Goal: Task Accomplishment & Management: Complete application form

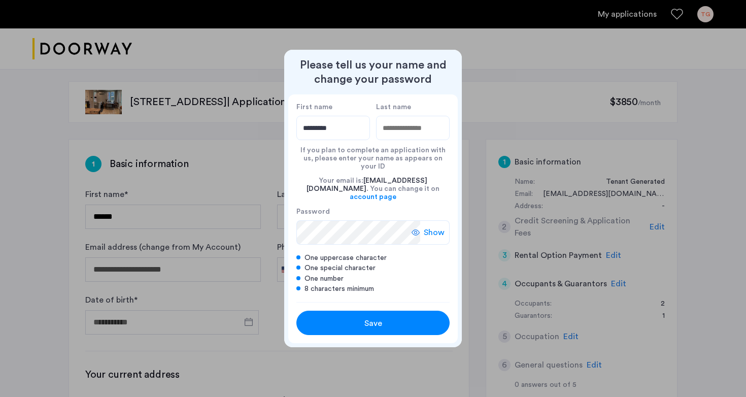
type input "*********"
type input "******"
click at [393, 317] on div "Save" at bounding box center [372, 323] width 97 height 12
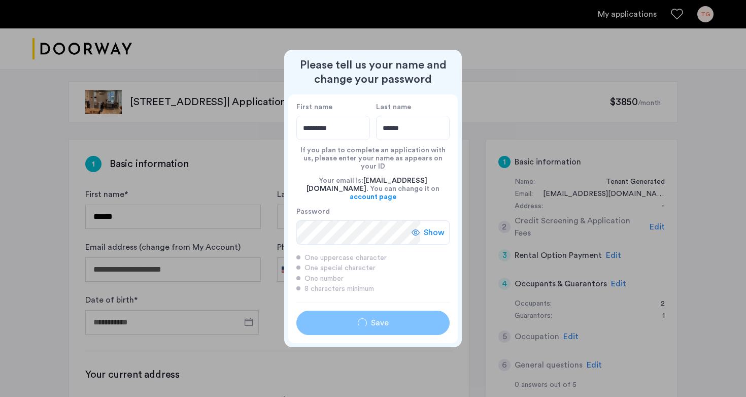
type input "*********"
type input "******"
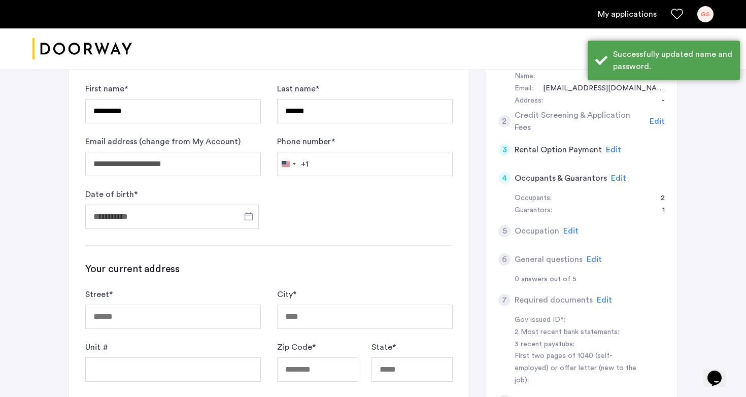
scroll to position [108, 0]
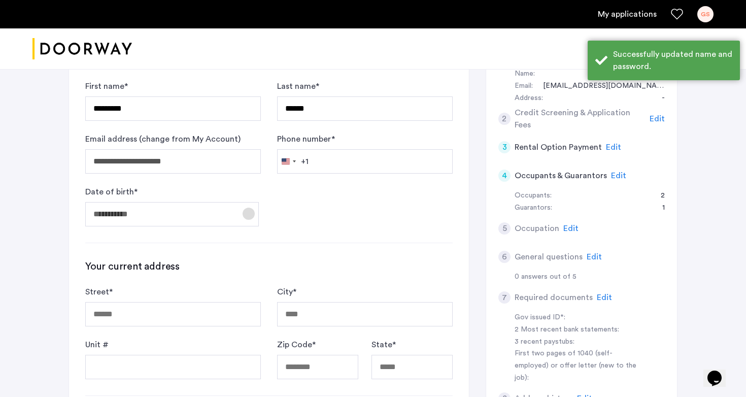
click at [236, 213] on span "Open calendar" at bounding box center [248, 213] width 24 height 24
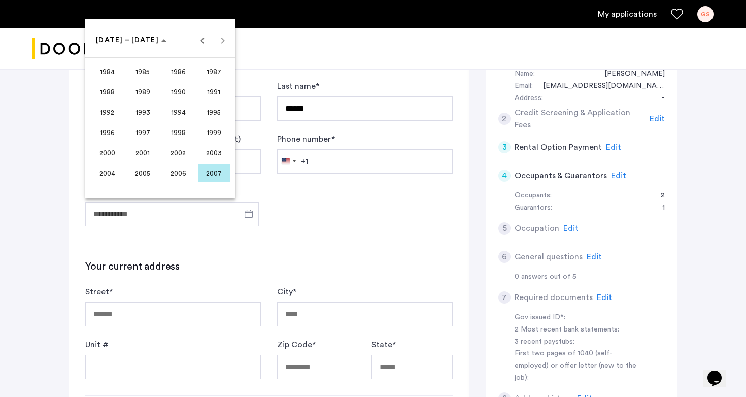
scroll to position [99, 0]
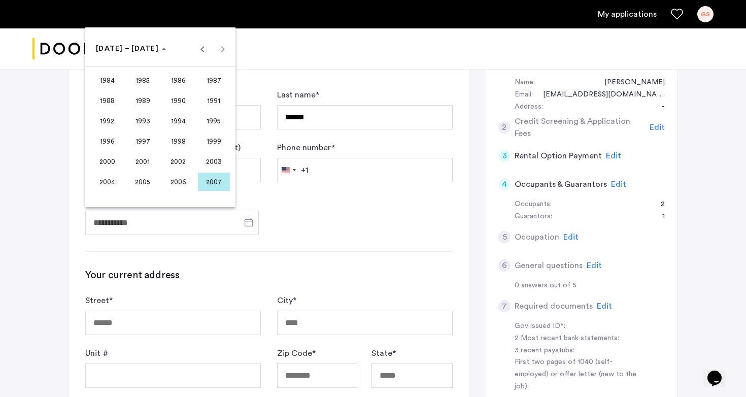
click at [215, 163] on span "2003" at bounding box center [214, 161] width 32 height 18
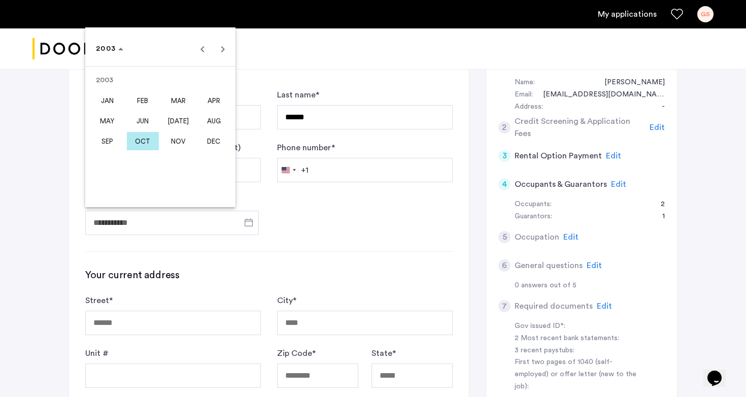
click at [147, 99] on span "FEB" at bounding box center [143, 100] width 32 height 18
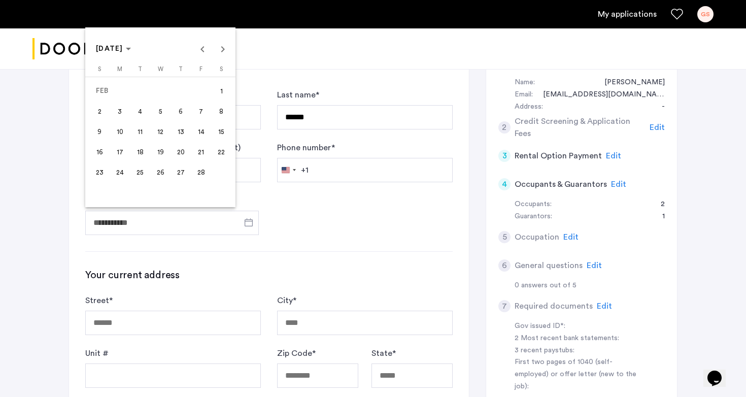
click at [184, 156] on span "20" at bounding box center [181, 152] width 18 height 18
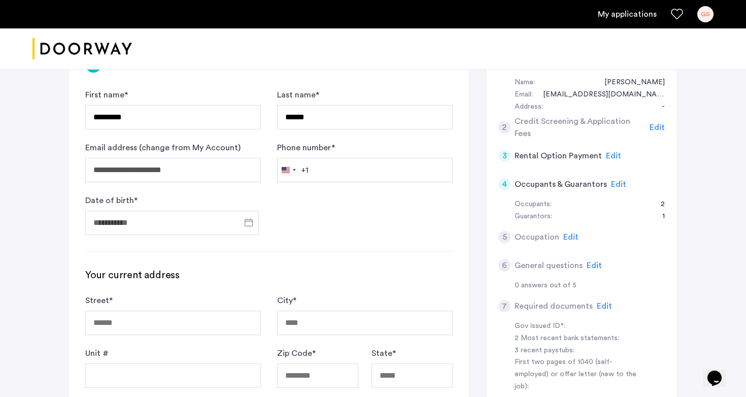
type input "**********"
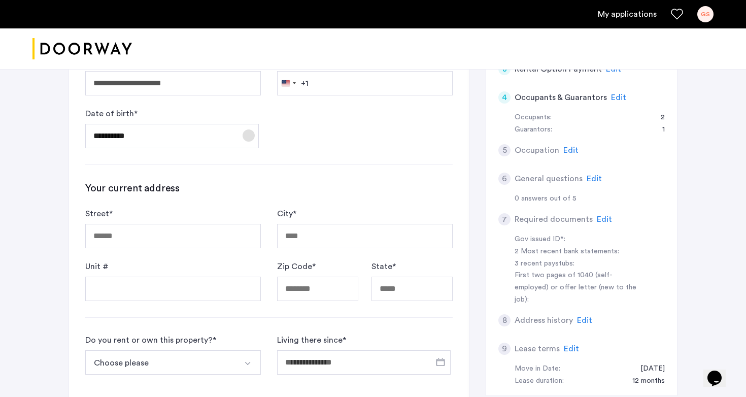
scroll to position [207, 0]
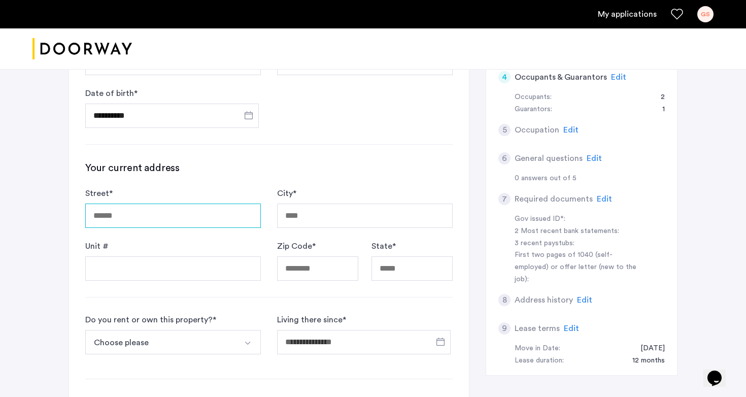
click at [227, 218] on input "Street *" at bounding box center [173, 216] width 176 height 24
type input "**********"
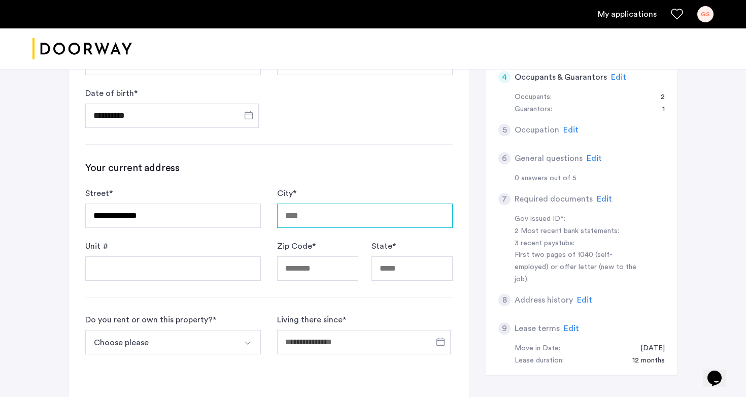
type input "**********"
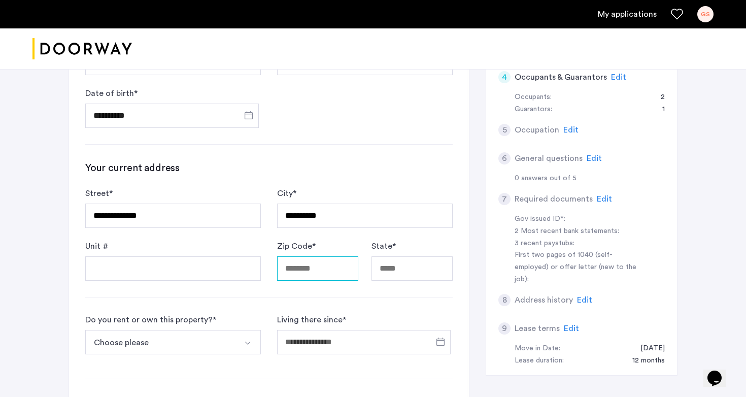
type input "*****"
type input "**********"
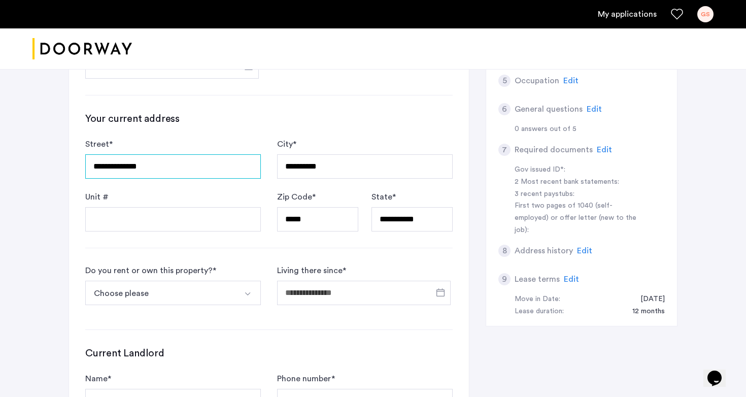
scroll to position [281, 0]
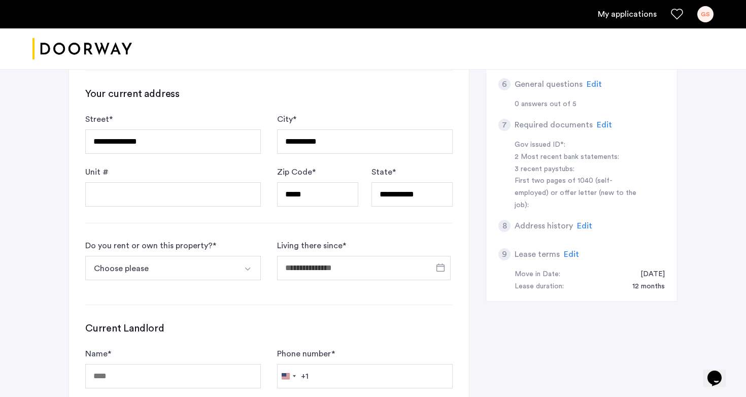
click at [231, 273] on button "Choose please" at bounding box center [161, 268] width 152 height 24
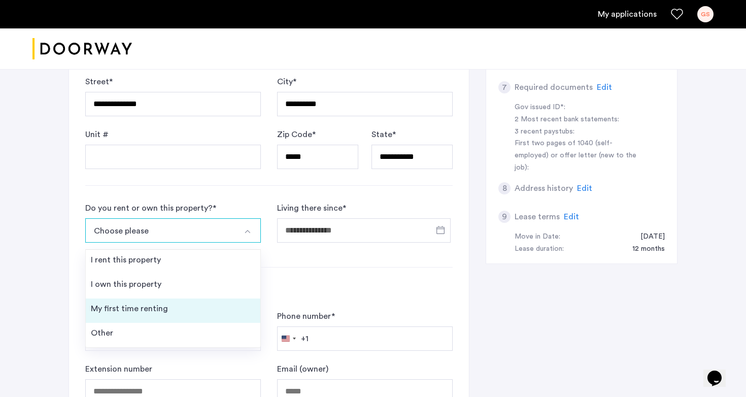
scroll to position [319, 0]
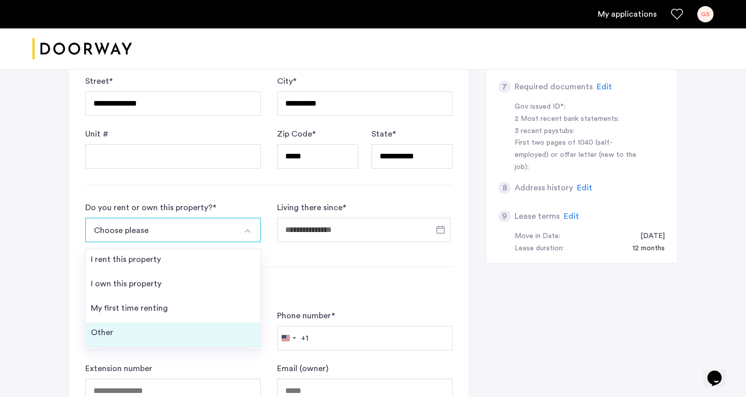
click at [229, 339] on li "Other" at bounding box center [173, 334] width 175 height 24
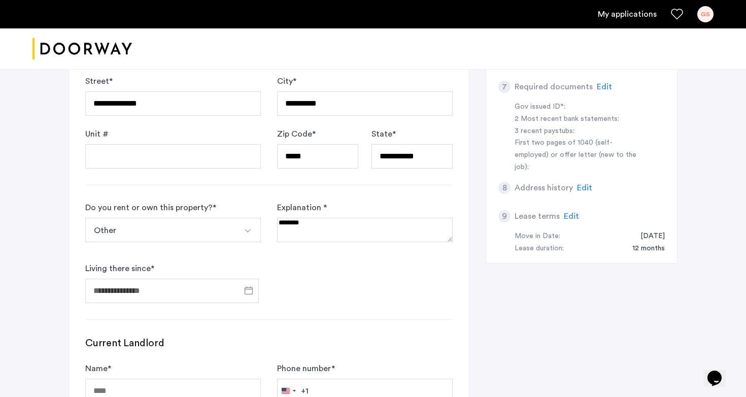
click at [363, 233] on textarea at bounding box center [365, 230] width 176 height 24
type textarea "**********"
click at [250, 286] on span "Open calendar" at bounding box center [248, 290] width 24 height 24
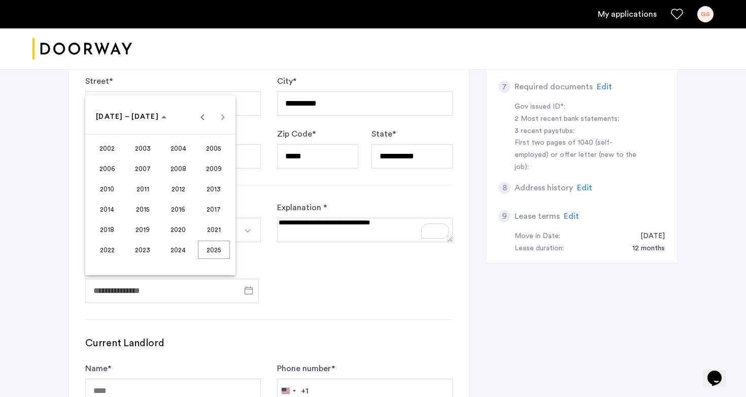
click at [186, 228] on span "2020" at bounding box center [178, 229] width 32 height 18
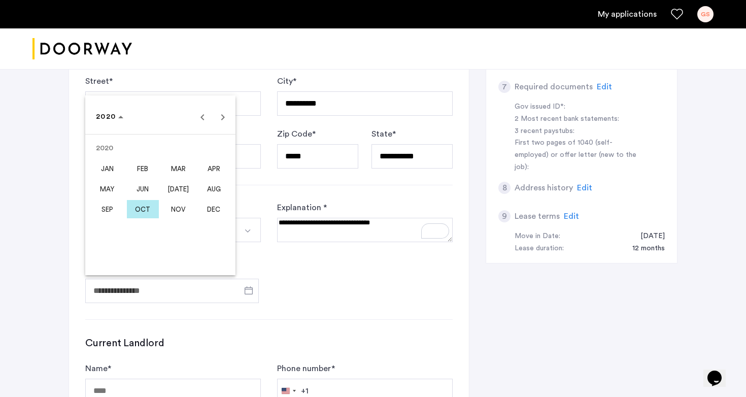
click at [147, 206] on span "OCT" at bounding box center [143, 209] width 32 height 18
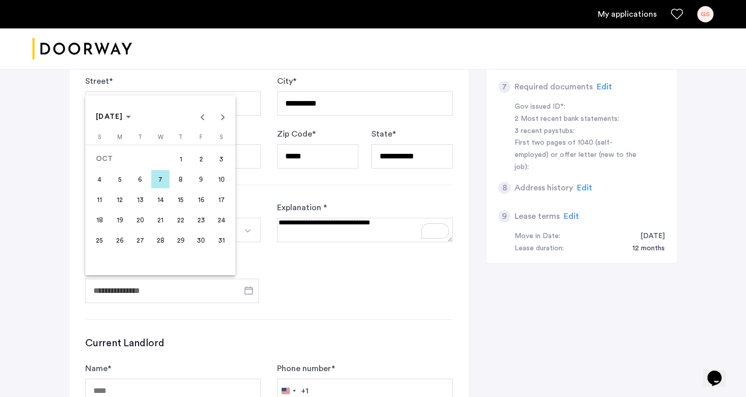
click at [183, 166] on span "1" at bounding box center [181, 159] width 18 height 18
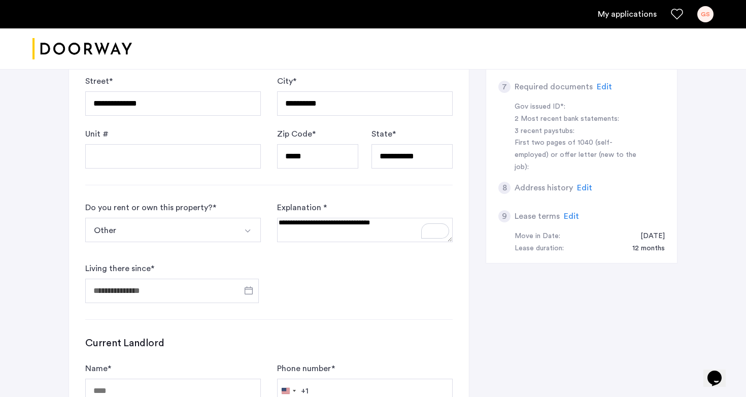
type input "**********"
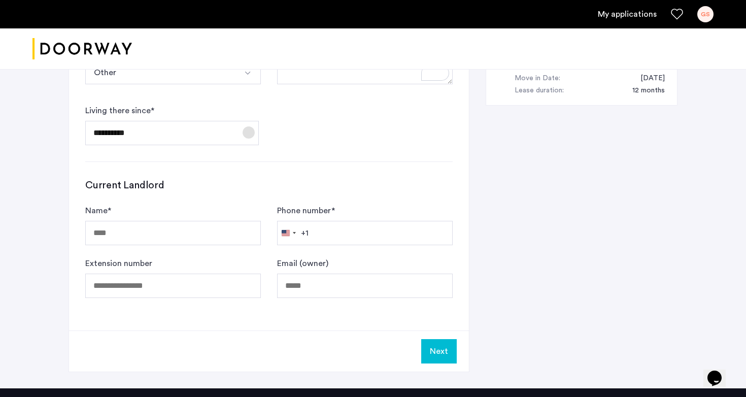
scroll to position [489, 0]
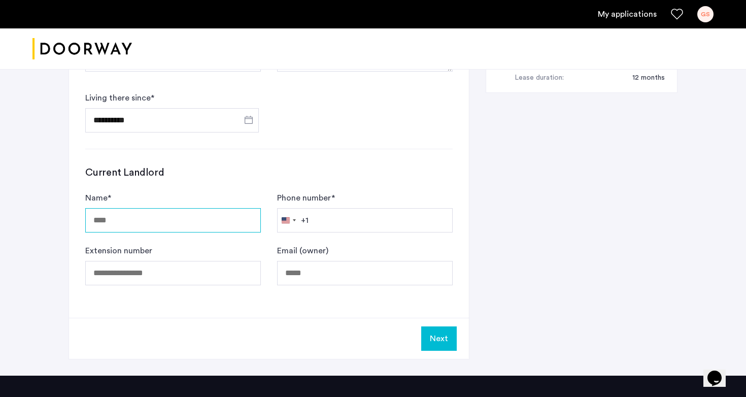
click at [210, 215] on input "Name *" at bounding box center [173, 220] width 176 height 24
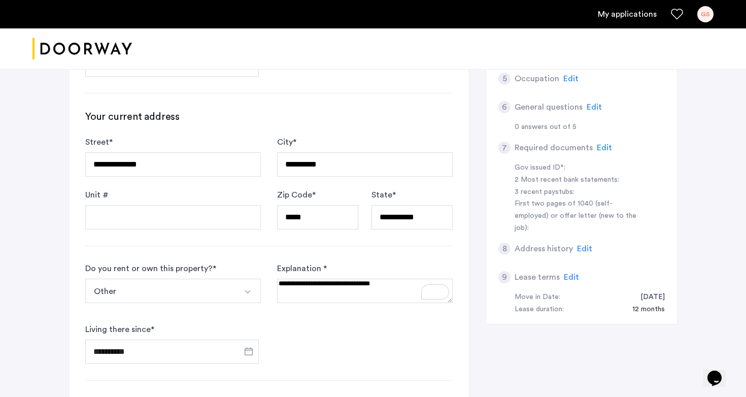
scroll to position [256, 0]
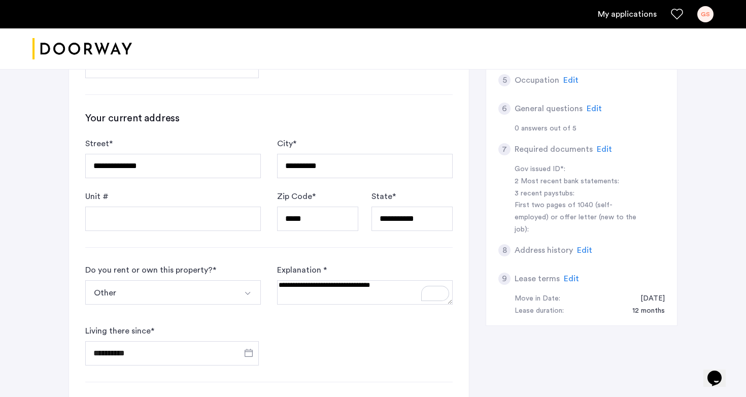
click at [221, 298] on button "Other" at bounding box center [161, 292] width 152 height 24
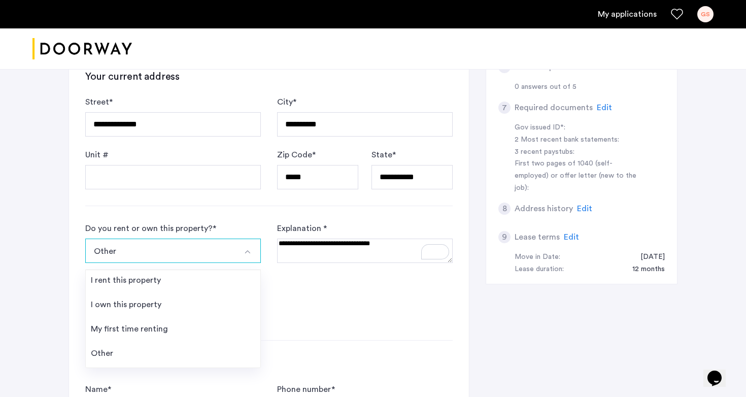
scroll to position [306, 0]
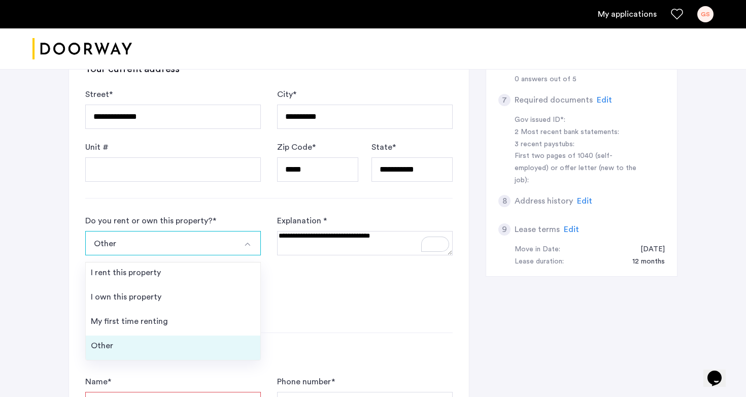
click at [212, 353] on li "Other" at bounding box center [173, 347] width 175 height 24
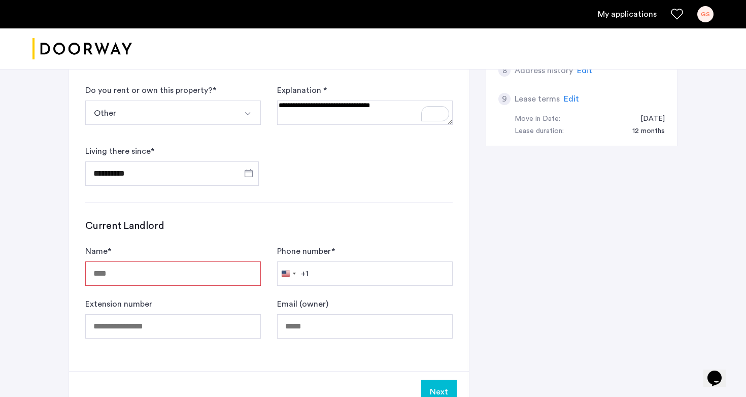
scroll to position [459, 0]
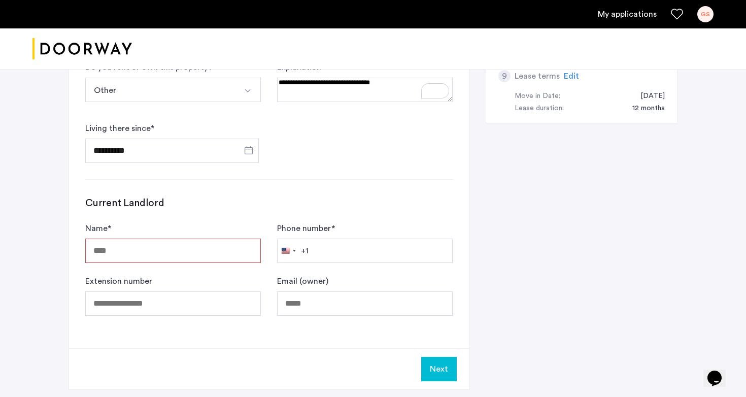
click at [217, 256] on input "Name *" at bounding box center [173, 251] width 176 height 24
type input "***"
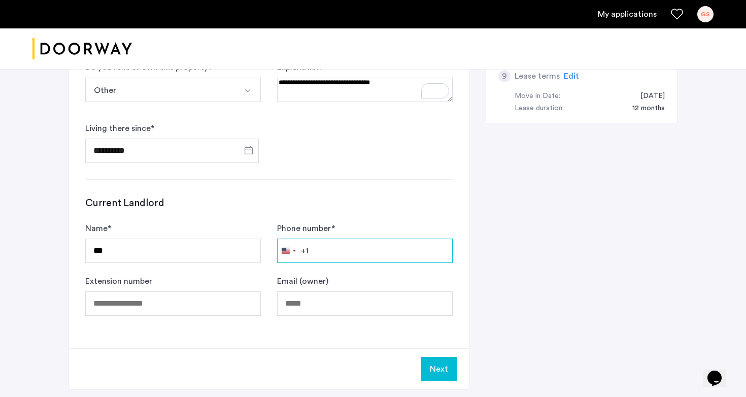
click at [375, 262] on input "Phone number *" at bounding box center [365, 251] width 176 height 24
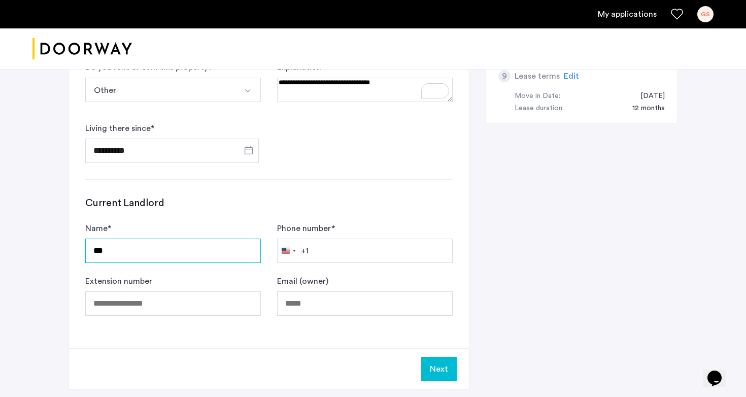
click at [154, 252] on input "***" at bounding box center [173, 251] width 176 height 24
type input "**********"
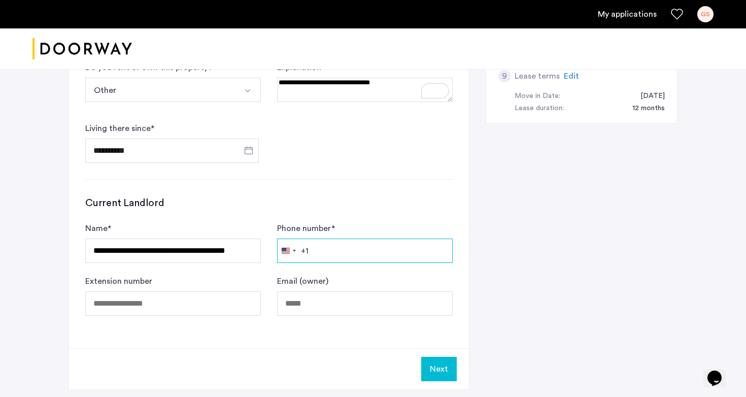
click at [353, 251] on input "Phone number *" at bounding box center [365, 251] width 176 height 24
type input "**********"
click at [437, 362] on button "Next" at bounding box center [439, 369] width 36 height 24
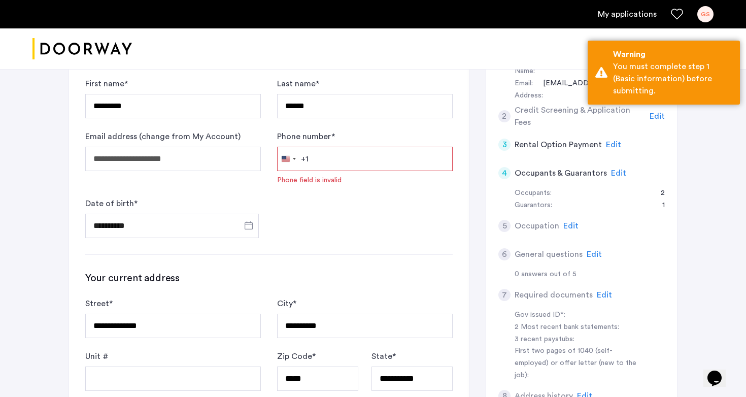
scroll to position [109, 0]
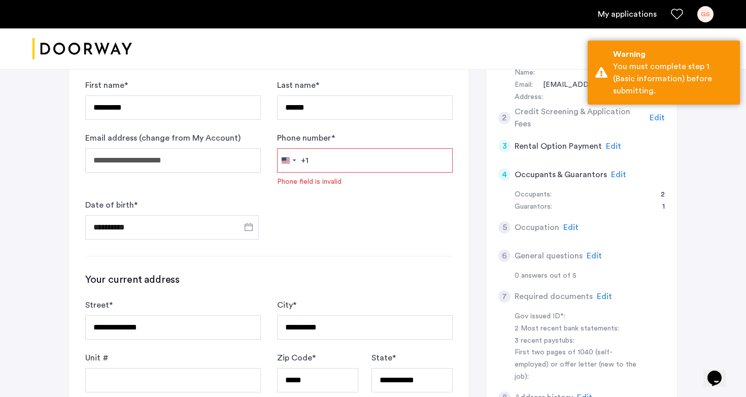
click at [392, 166] on input "Phone number *" at bounding box center [365, 160] width 176 height 24
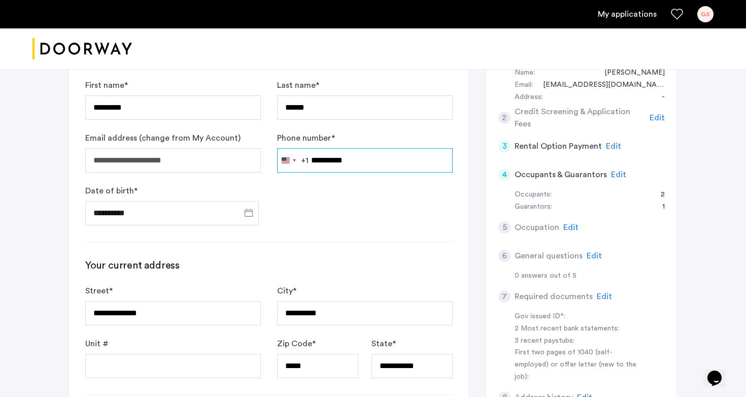
type input "**********"
click at [295, 218] on form "**********" at bounding box center [268, 152] width 367 height 146
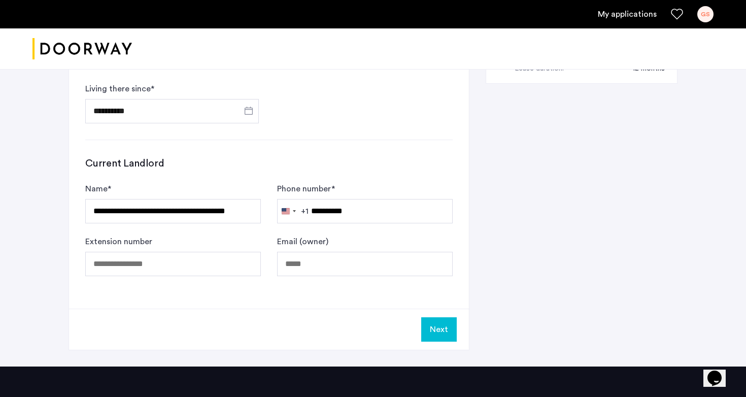
scroll to position [509, 0]
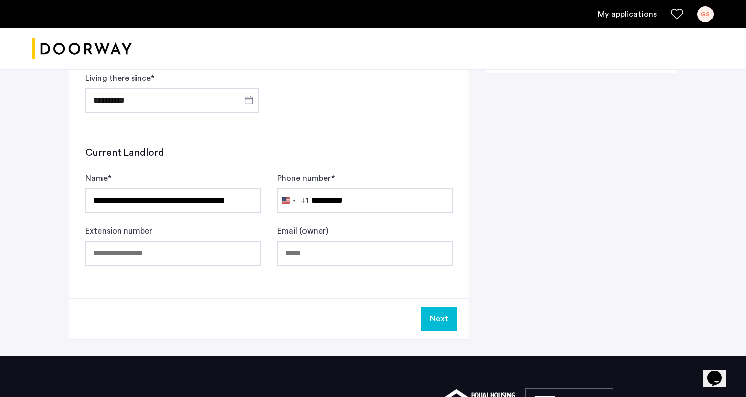
click at [436, 326] on button "Next" at bounding box center [439, 319] width 36 height 24
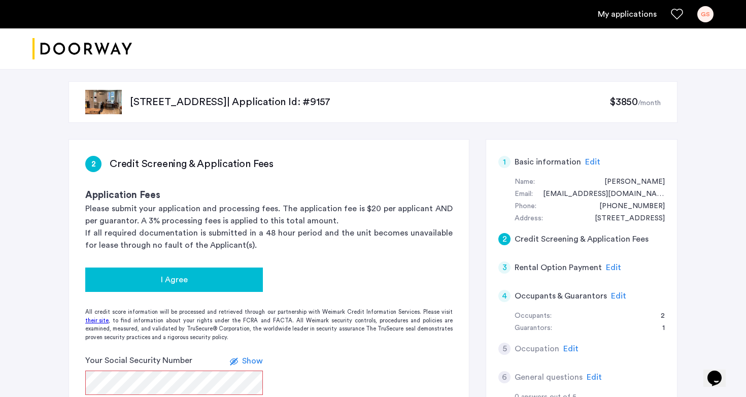
click at [199, 270] on button "I Agree" at bounding box center [174, 279] width 178 height 24
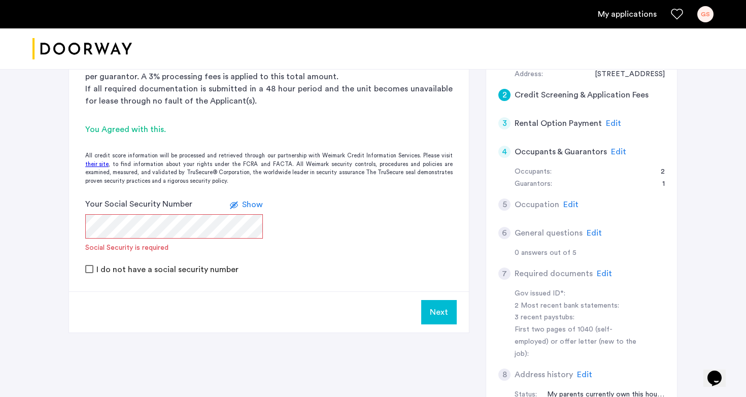
scroll to position [176, 0]
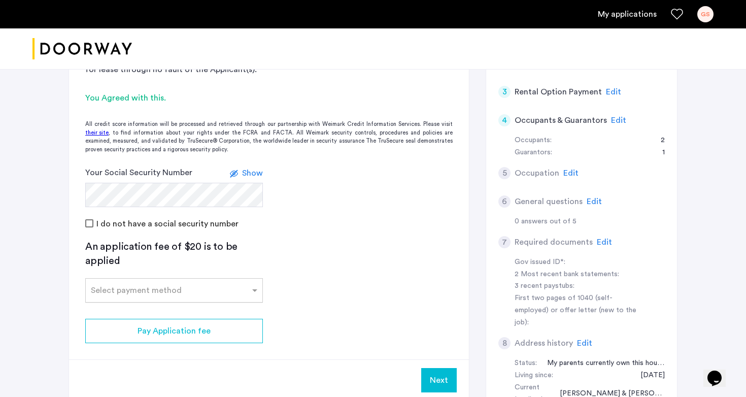
click at [192, 292] on div at bounding box center [174, 287] width 177 height 12
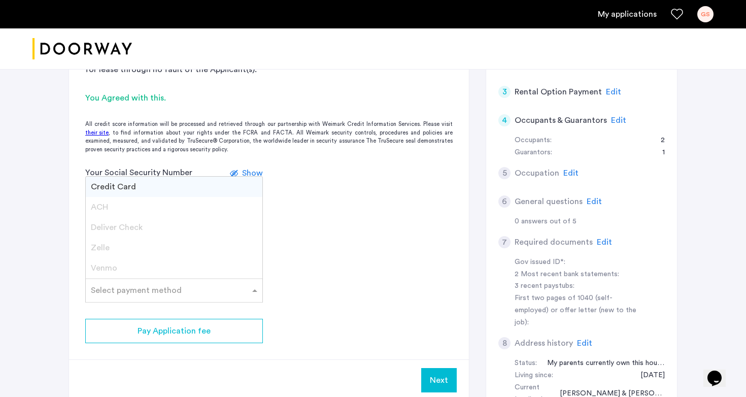
click at [200, 190] on div "Credit Card" at bounding box center [174, 187] width 177 height 20
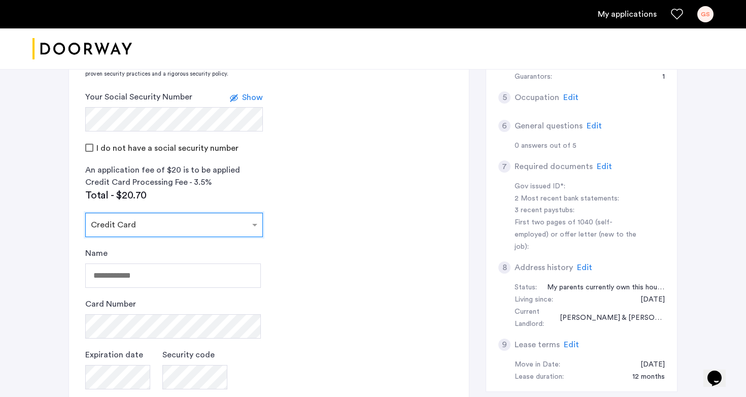
scroll to position [278, 0]
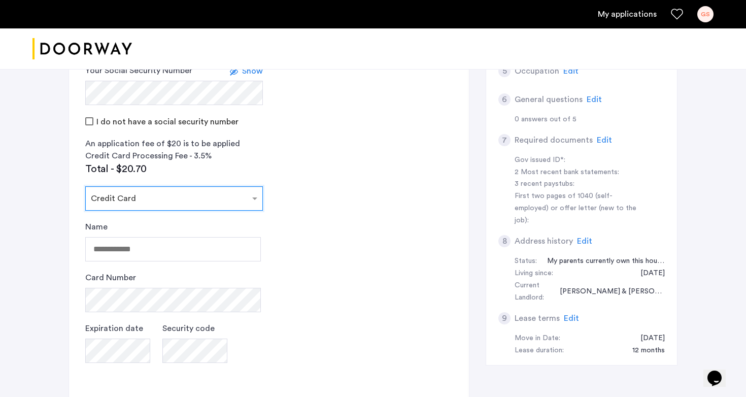
click at [197, 264] on div "Name Card Number Expiration date Security code" at bounding box center [173, 302] width 176 height 162
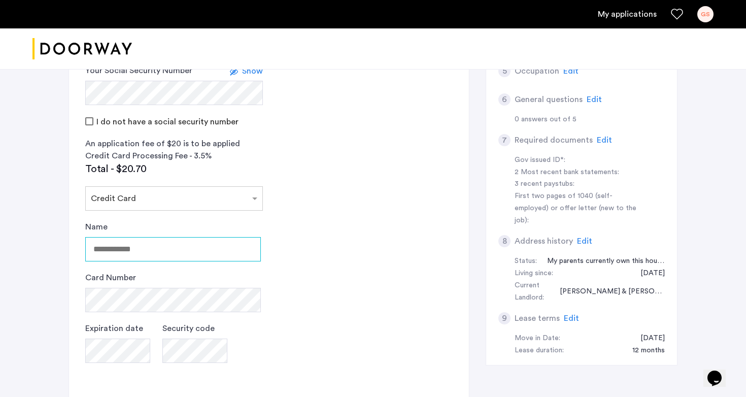
click at [202, 250] on input "Name" at bounding box center [173, 249] width 176 height 24
type input "*"
type input "**********"
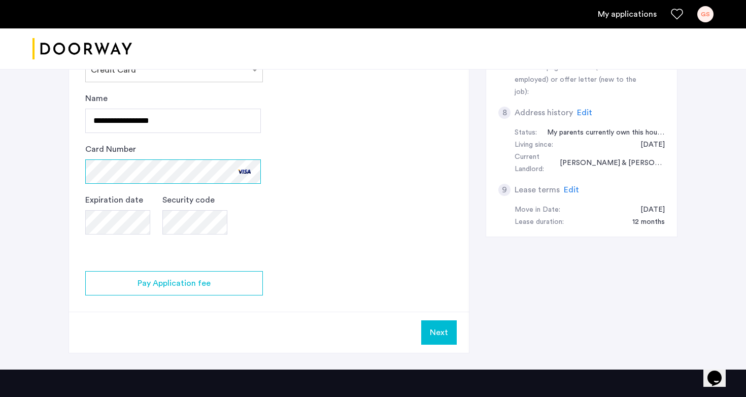
scroll to position [413, 0]
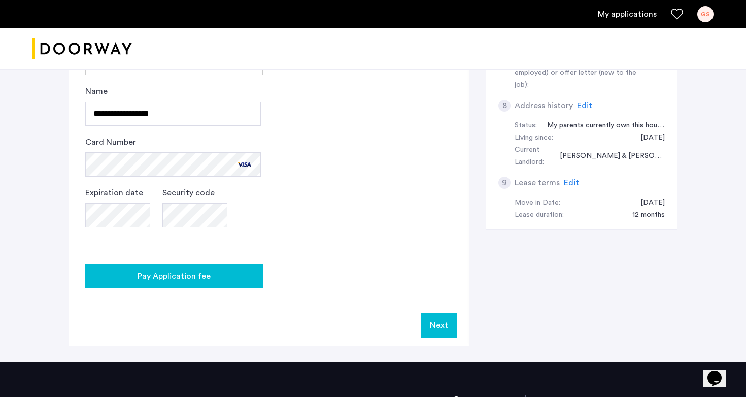
click at [240, 279] on div "Pay Application fee" at bounding box center [173, 276] width 161 height 12
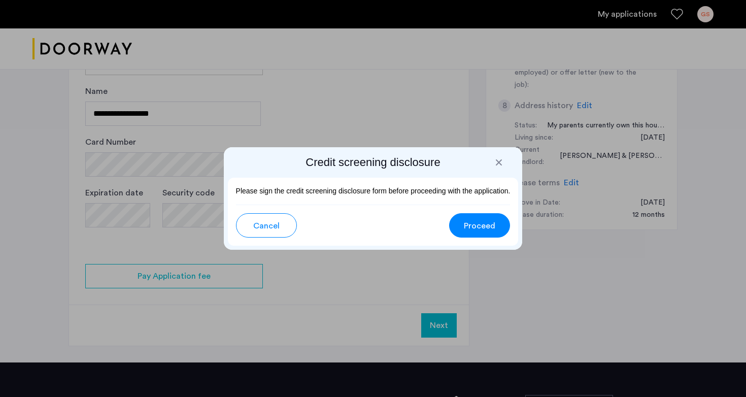
click at [477, 232] on button "Proceed" at bounding box center [479, 225] width 61 height 24
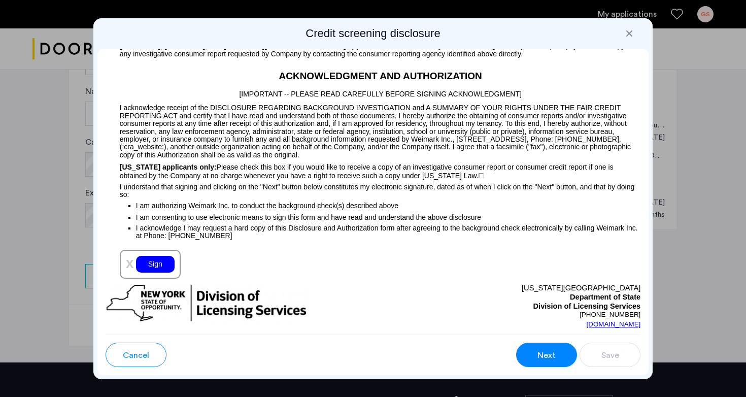
scroll to position [1045, 0]
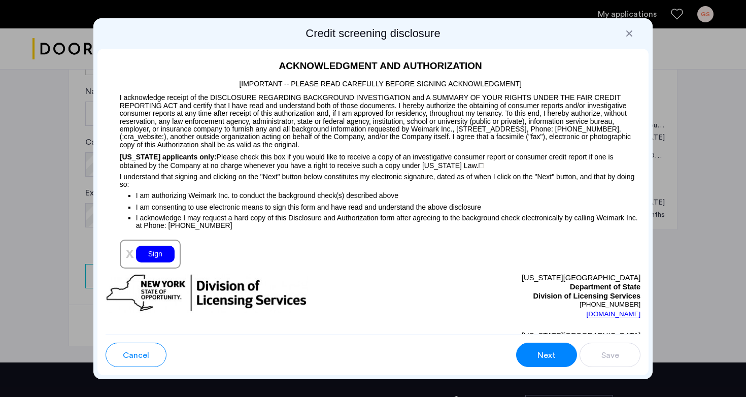
click at [154, 262] on div "Sign" at bounding box center [155, 254] width 39 height 17
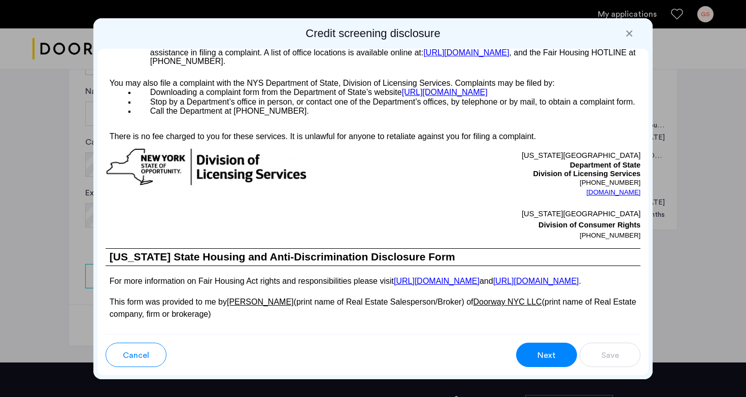
scroll to position [1795, 0]
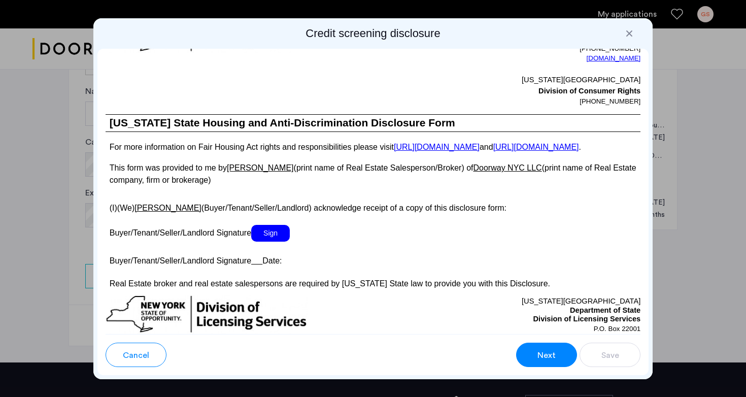
click at [261, 242] on span "Sign" at bounding box center [270, 233] width 39 height 17
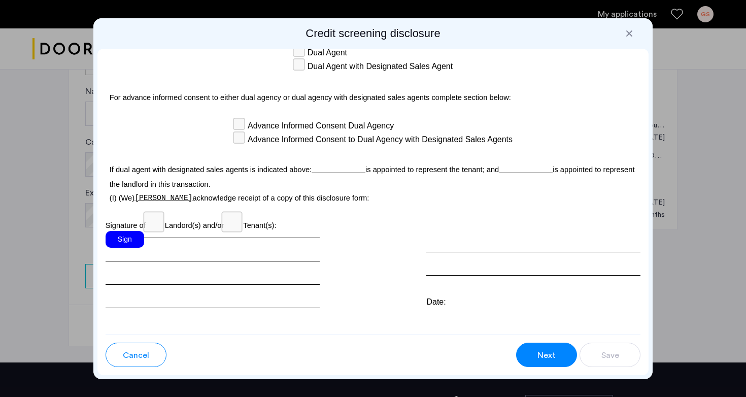
scroll to position [2972, 0]
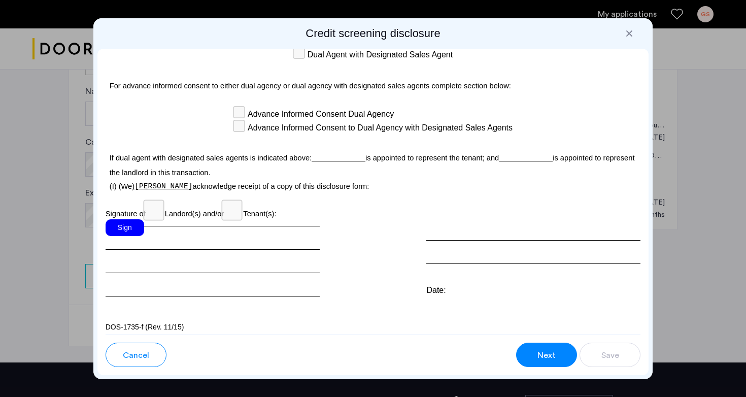
click at [128, 219] on div "Sign" at bounding box center [125, 227] width 39 height 17
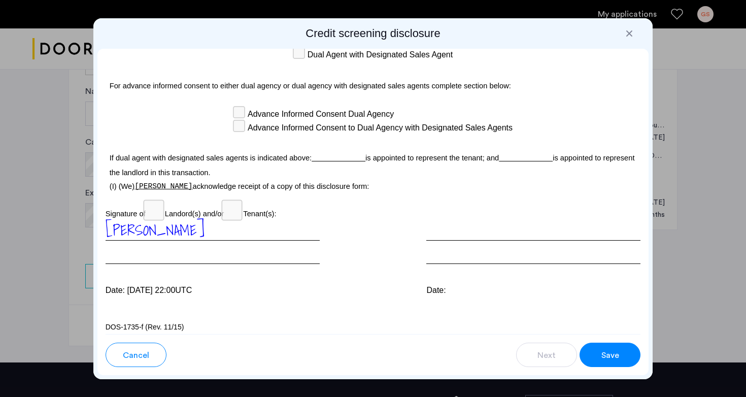
click at [626, 351] on button "Save" at bounding box center [610, 355] width 61 height 24
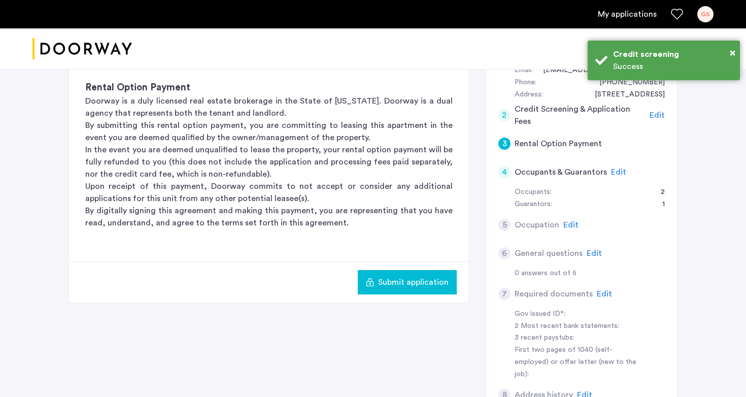
scroll to position [152, 0]
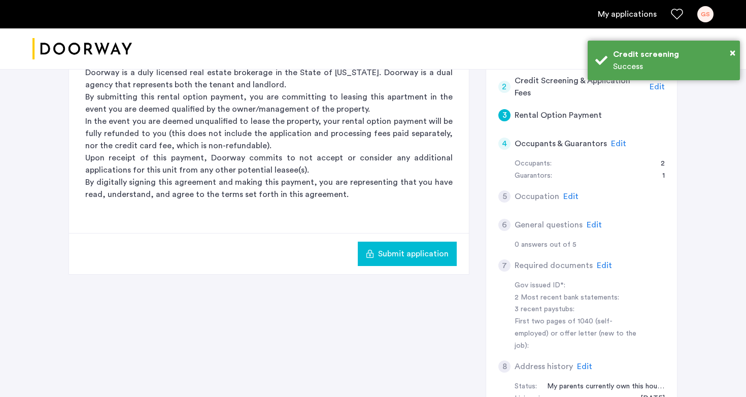
click at [396, 253] on span "Submit application" at bounding box center [413, 254] width 71 height 12
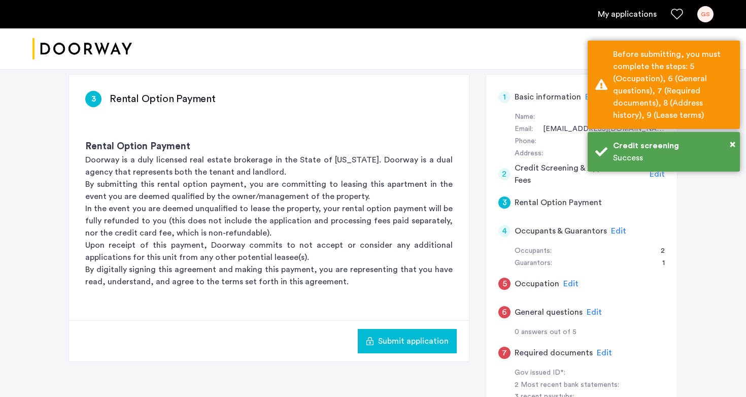
scroll to position [54, 0]
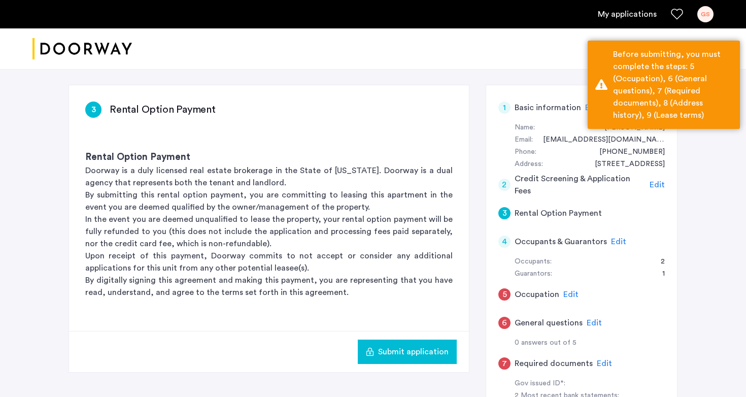
click at [617, 241] on span "Edit" at bounding box center [618, 242] width 15 height 8
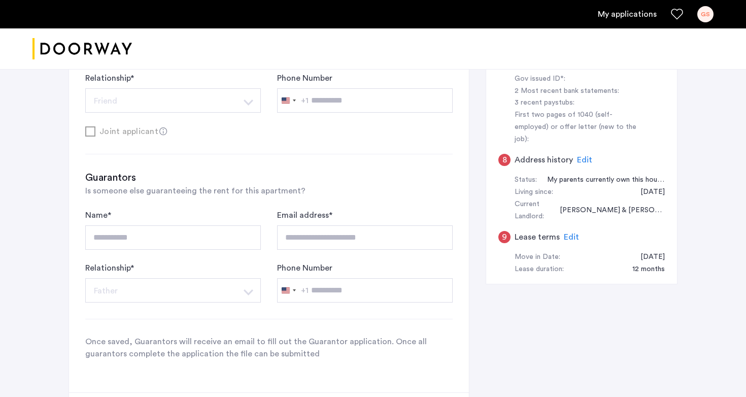
scroll to position [357, 0]
click at [244, 193] on span "Is someone else guaranteeing the rent for this apartment?" at bounding box center [195, 192] width 220 height 8
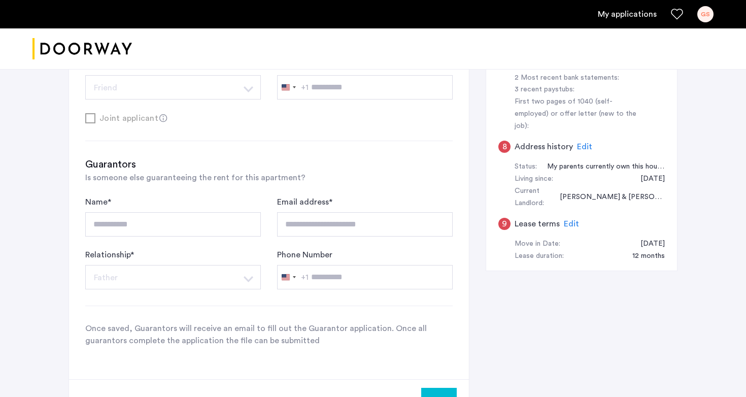
scroll to position [376, 0]
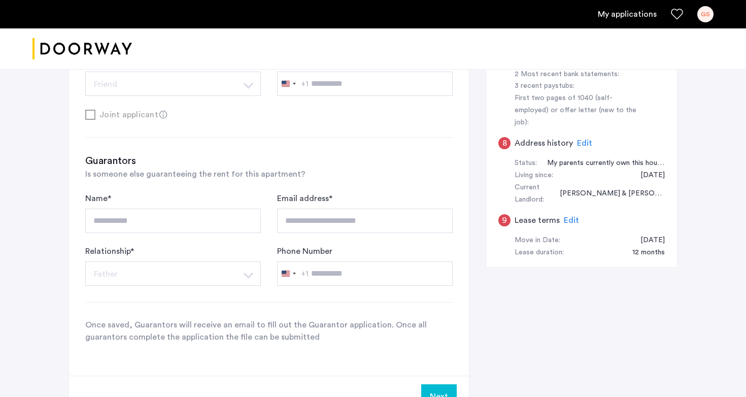
click at [324, 333] on p "Once saved, Guarantors will receive an email to fill out the Guarantor applicat…" at bounding box center [268, 331] width 367 height 24
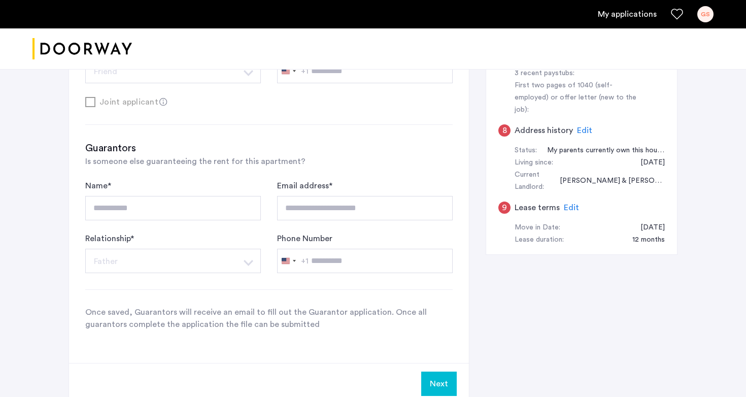
scroll to position [385, 0]
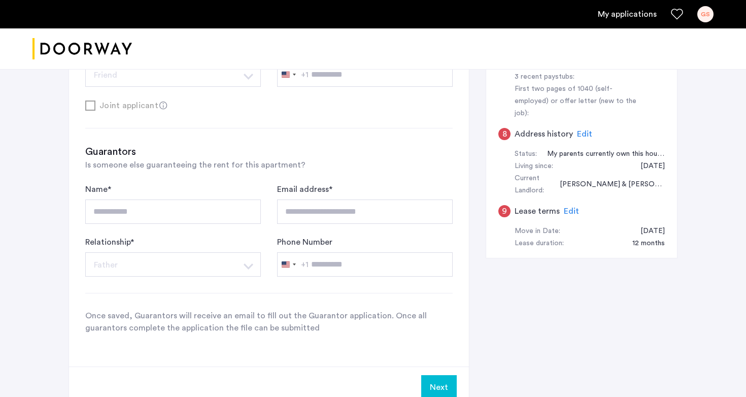
click at [108, 159] on h3 "Guarantors" at bounding box center [268, 152] width 367 height 14
click at [191, 166] on span "Is someone else guaranteeing the rent for this apartment?" at bounding box center [195, 165] width 220 height 8
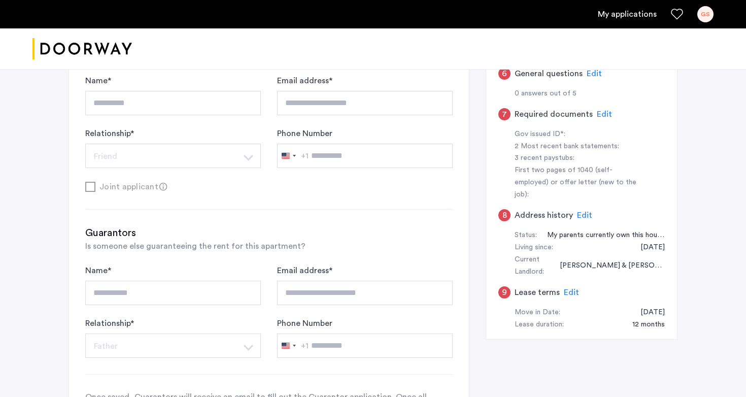
scroll to position [0, 0]
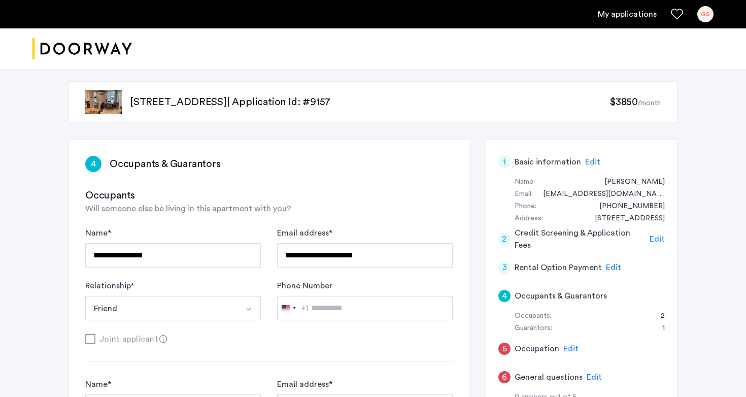
click at [609, 268] on span "Edit" at bounding box center [613, 267] width 15 height 8
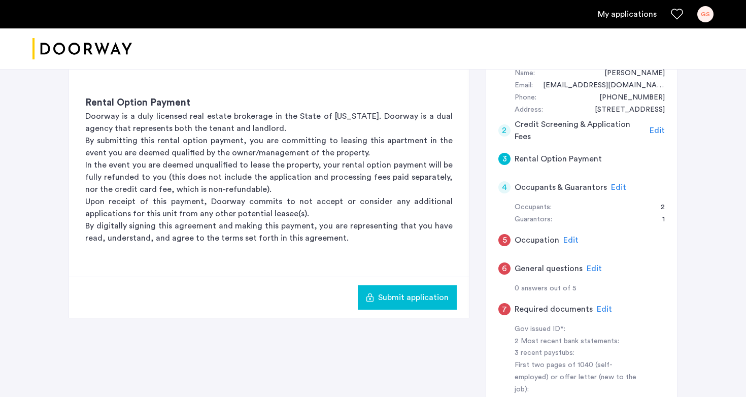
scroll to position [100, 0]
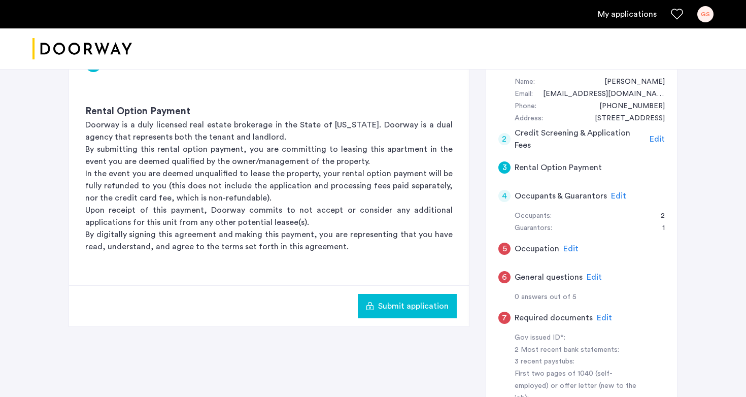
click at [614, 195] on span "Edit" at bounding box center [618, 196] width 15 height 8
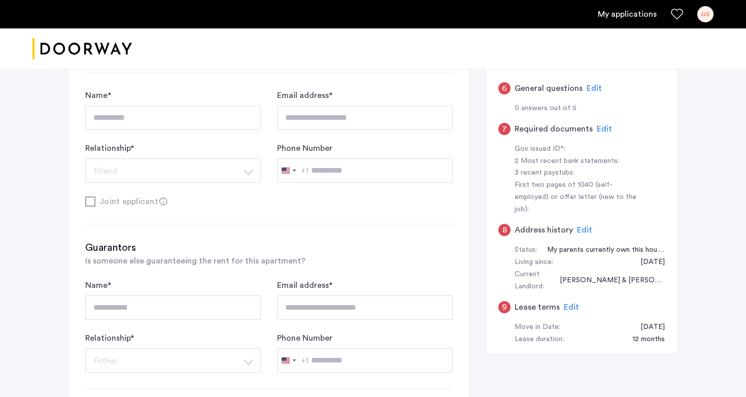
scroll to position [353, 0]
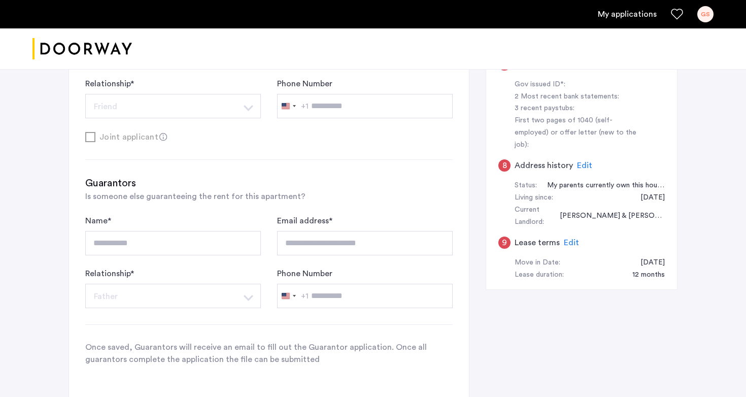
click at [118, 203] on div "**********" at bounding box center [268, 270] width 367 height 189
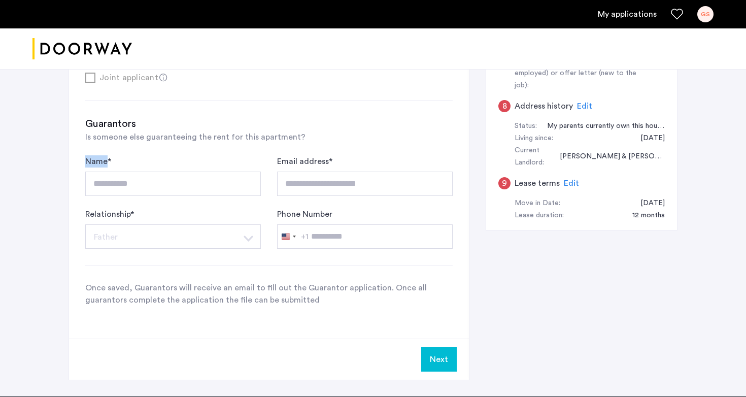
scroll to position [420, 0]
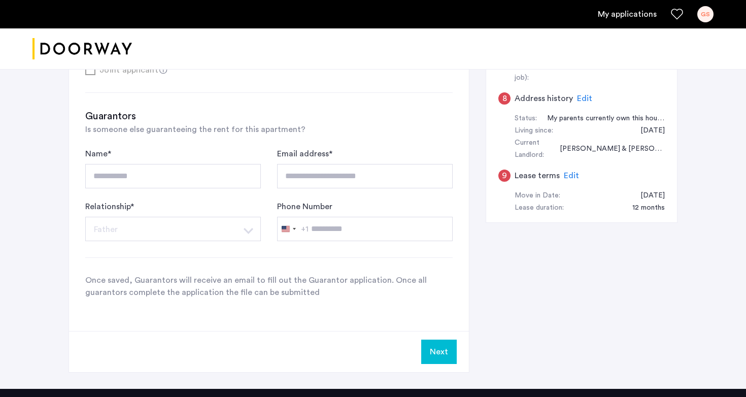
click at [134, 263] on div "**********" at bounding box center [268, 203] width 367 height 189
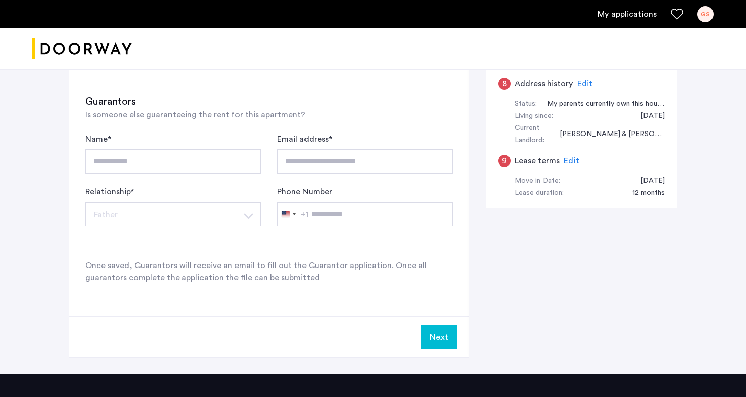
scroll to position [435, 0]
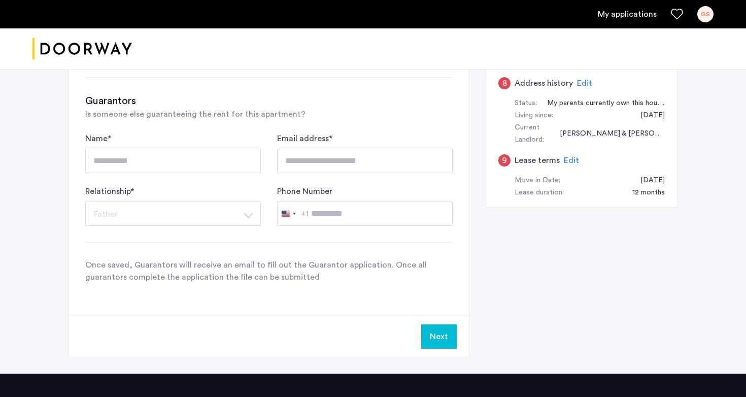
click at [444, 340] on button "Next" at bounding box center [439, 336] width 36 height 24
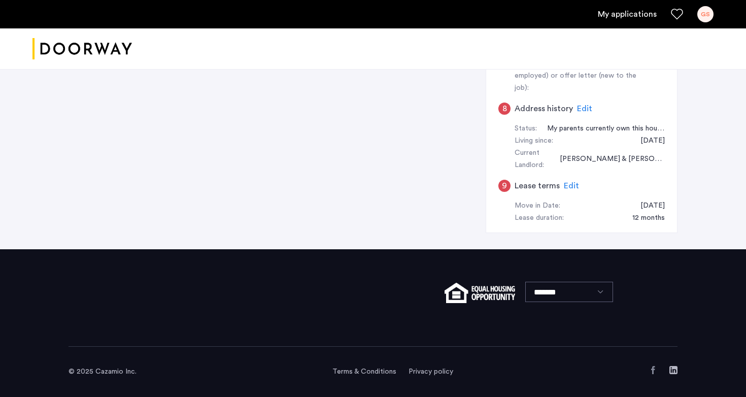
scroll to position [0, 0]
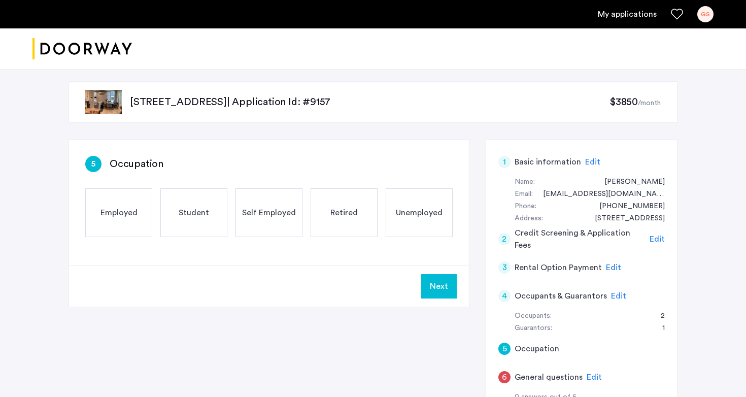
click at [416, 211] on span "Unemployed" at bounding box center [419, 213] width 47 height 12
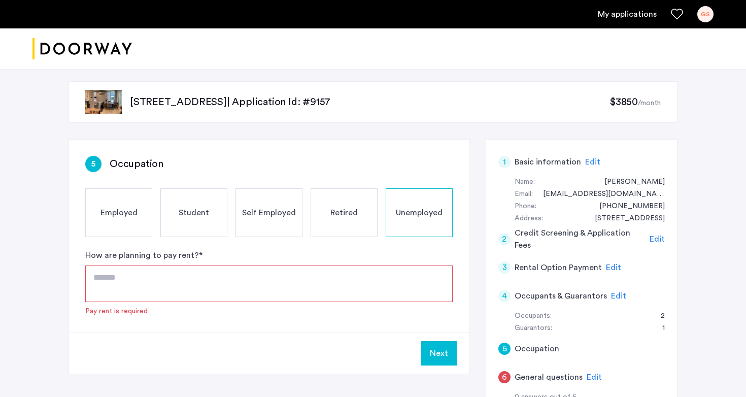
click at [339, 276] on textarea at bounding box center [268, 283] width 367 height 37
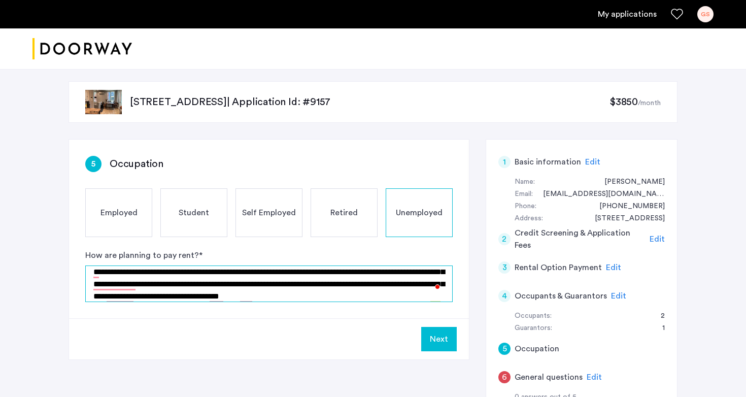
scroll to position [31, 0]
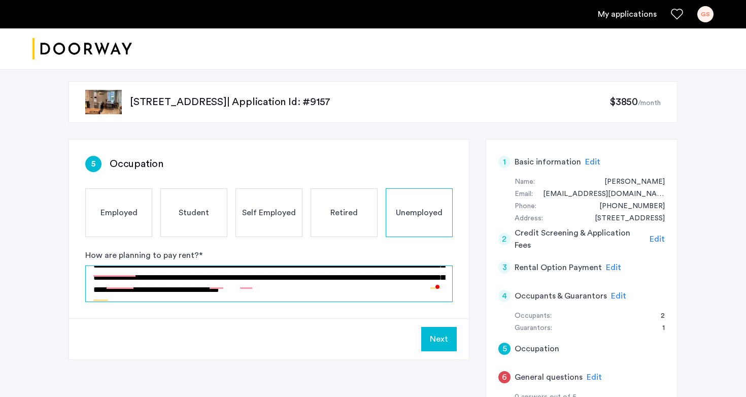
click at [404, 293] on textarea "**********" at bounding box center [268, 283] width 367 height 37
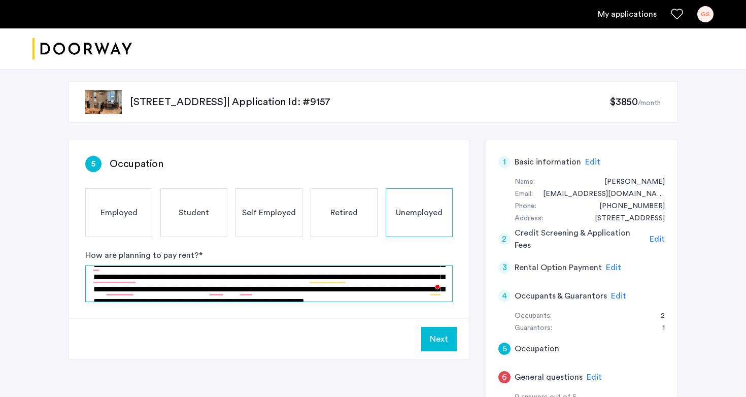
scroll to position [0, 0]
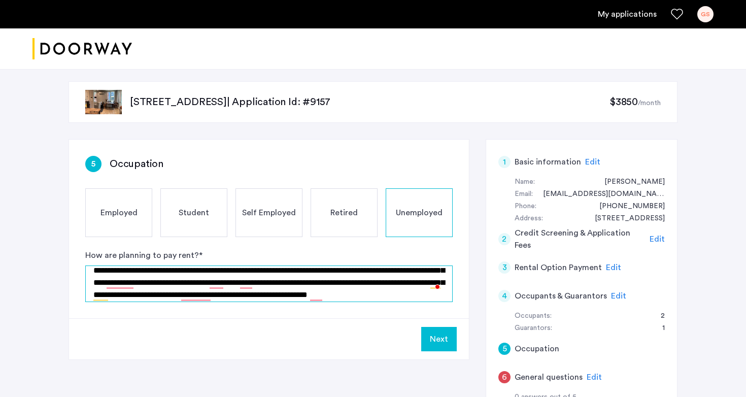
click at [198, 284] on textarea "**********" at bounding box center [268, 283] width 367 height 37
drag, startPoint x: 227, startPoint y: 282, endPoint x: 138, endPoint y: 283, distance: 89.3
click at [138, 283] on textarea "**********" at bounding box center [268, 283] width 367 height 37
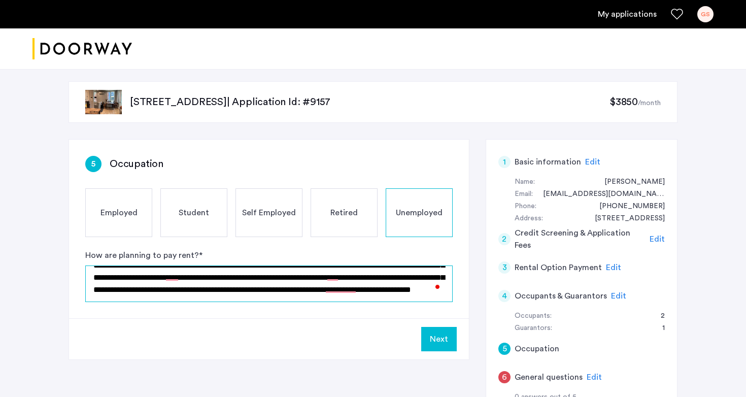
drag, startPoint x: 256, startPoint y: 287, endPoint x: 369, endPoint y: 273, distance: 114.6
click at [369, 273] on textarea "**********" at bounding box center [268, 283] width 367 height 37
click at [355, 298] on textarea "**********" at bounding box center [268, 283] width 367 height 37
type textarea "**********"
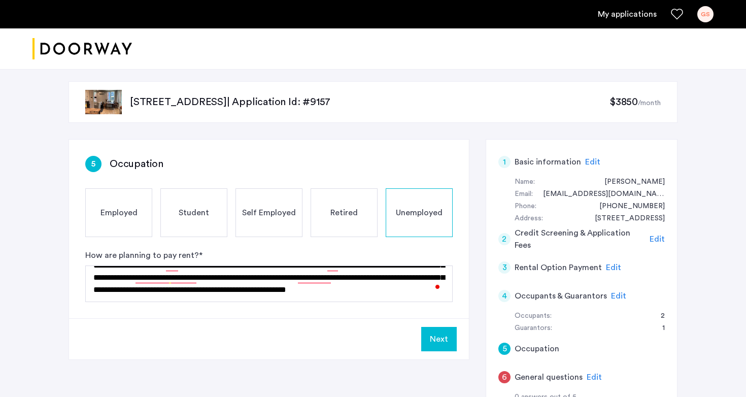
click at [447, 344] on button "Next" at bounding box center [439, 339] width 36 height 24
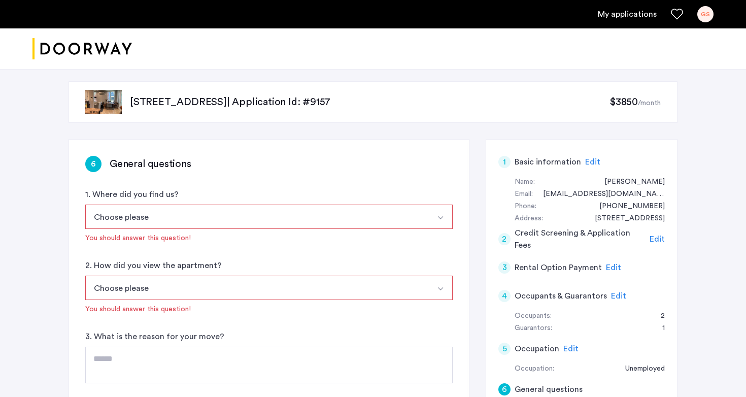
click at [415, 206] on button "Choose please" at bounding box center [257, 217] width 344 height 24
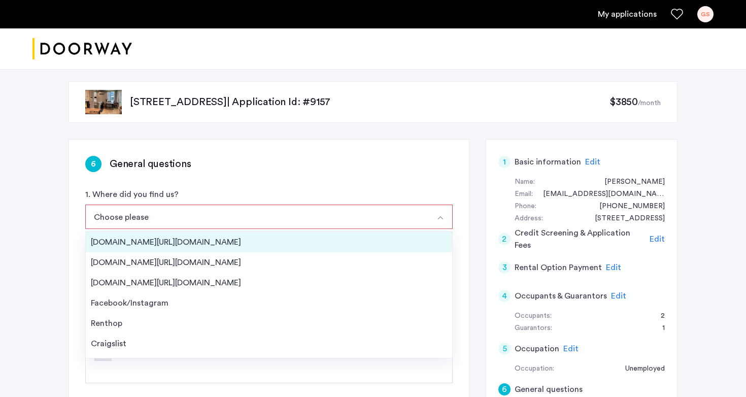
click at [412, 234] on li "[DOMAIN_NAME][URL][DOMAIN_NAME]" at bounding box center [269, 242] width 366 height 20
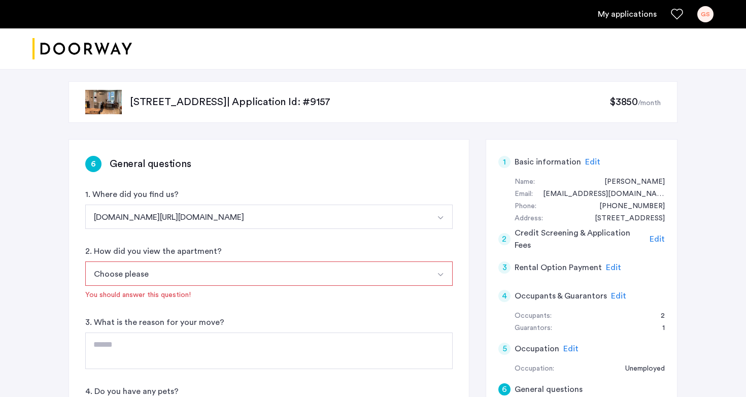
click at [411, 275] on button "Choose please" at bounding box center [257, 273] width 344 height 24
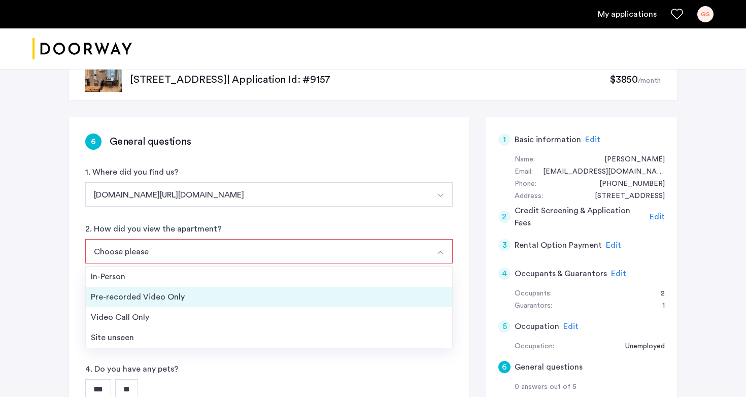
click at [403, 294] on div "Pre-recorded Video Only" at bounding box center [269, 297] width 356 height 12
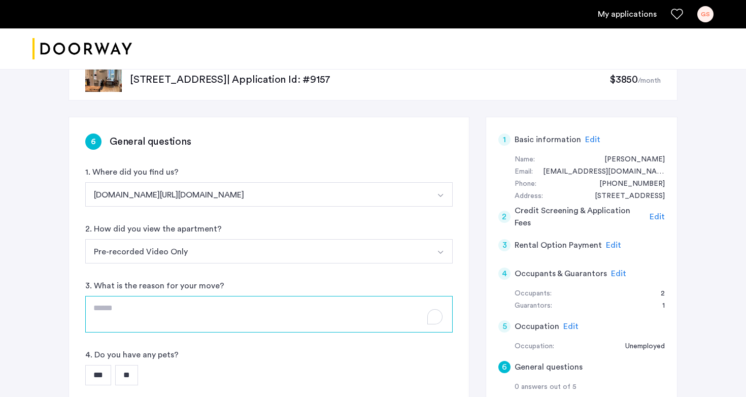
click at [384, 321] on textarea "To enrich screen reader interactions, please activate Accessibility in Grammarl…" at bounding box center [268, 314] width 367 height 37
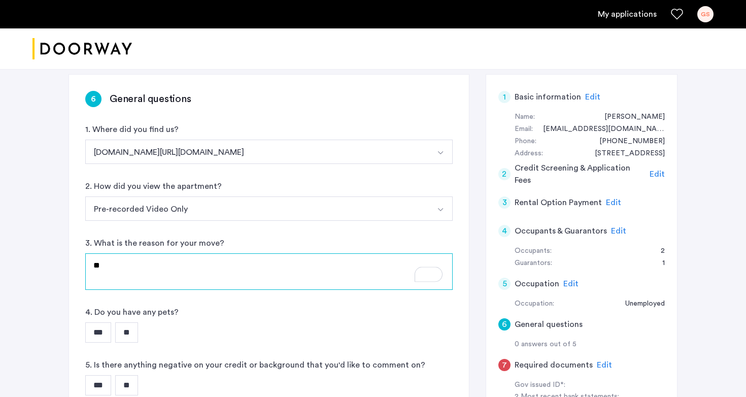
type textarea "*"
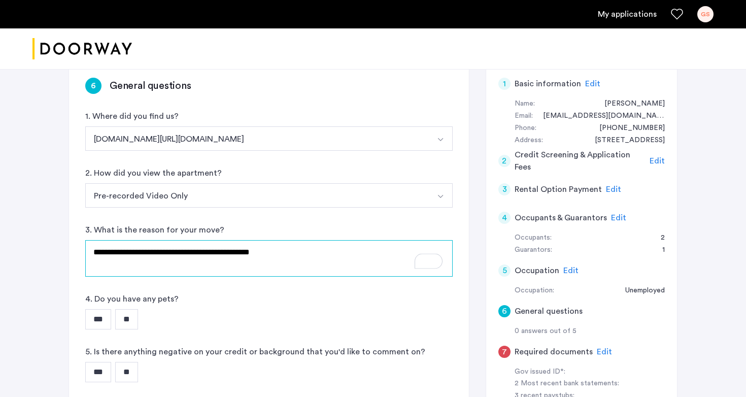
scroll to position [112, 0]
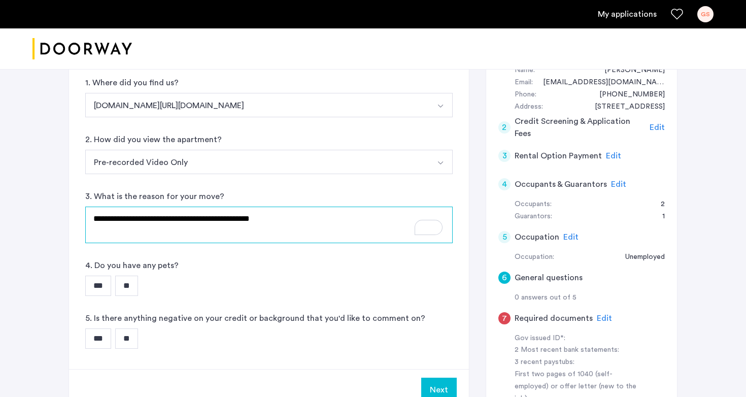
type textarea "**********"
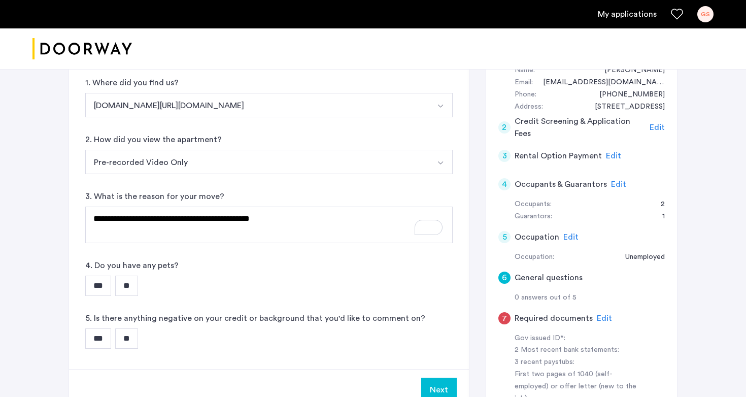
click at [132, 281] on input "**" at bounding box center [126, 286] width 23 height 20
click at [131, 329] on input "**" at bounding box center [126, 338] width 23 height 20
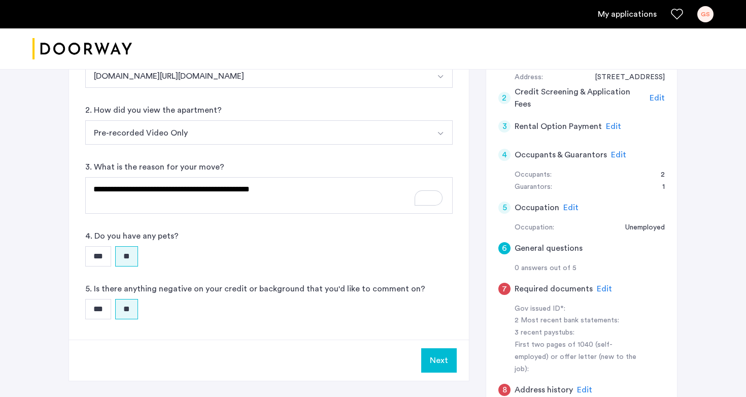
scroll to position [194, 0]
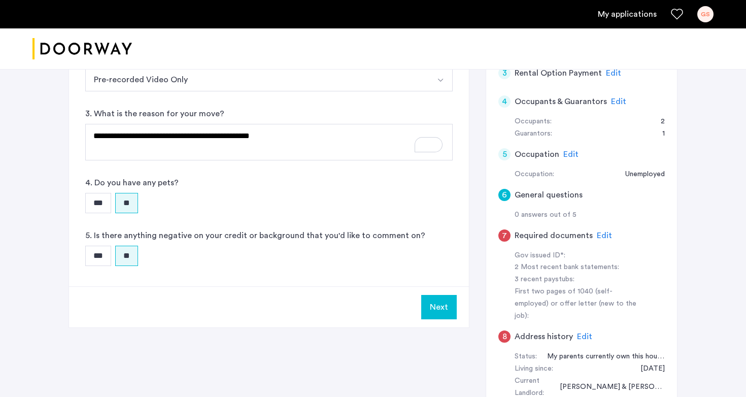
click at [458, 303] on div "Next" at bounding box center [269, 306] width 400 height 41
click at [442, 303] on button "Next" at bounding box center [439, 307] width 36 height 24
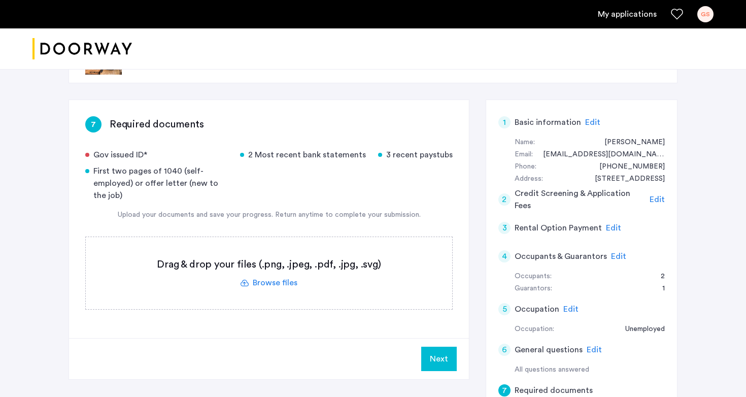
scroll to position [43, 0]
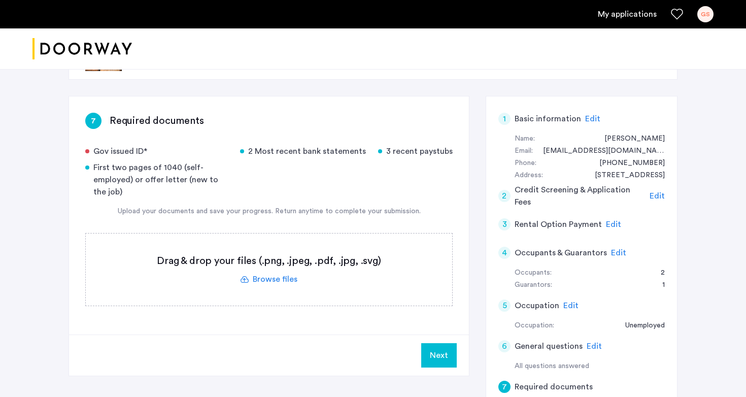
click at [574, 309] on span "Edit" at bounding box center [570, 305] width 15 height 8
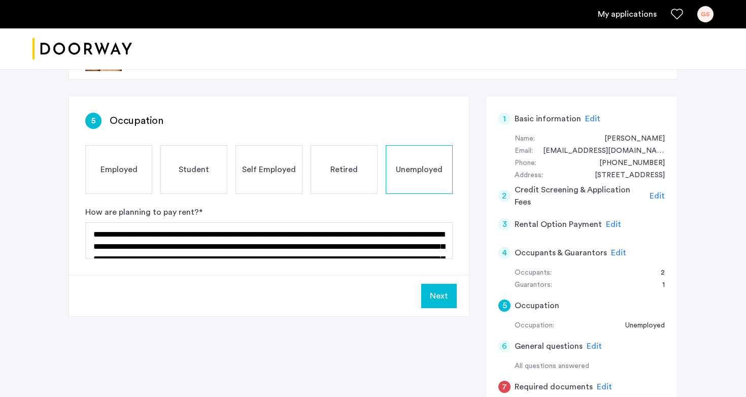
click at [429, 291] on button "Next" at bounding box center [439, 296] width 36 height 24
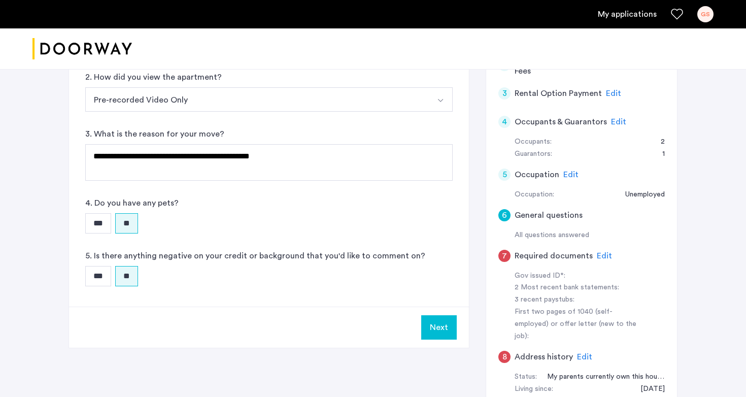
scroll to position [187, 0]
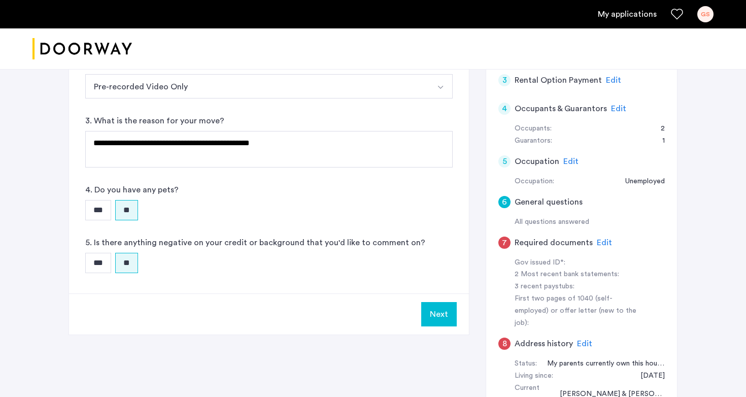
click at [433, 312] on button "Next" at bounding box center [439, 314] width 36 height 24
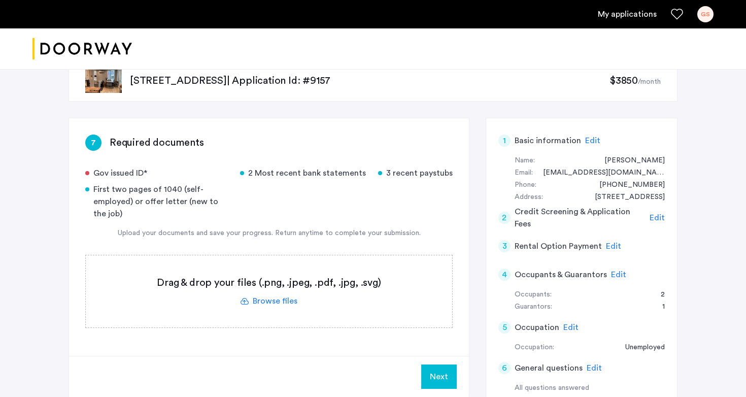
scroll to position [40, 0]
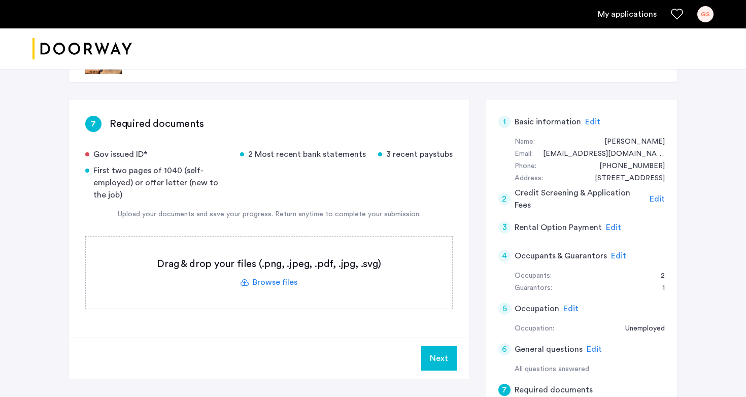
click at [275, 286] on label at bounding box center [269, 272] width 366 height 72
click at [0, 0] on input "file" at bounding box center [0, 0] width 0 height 0
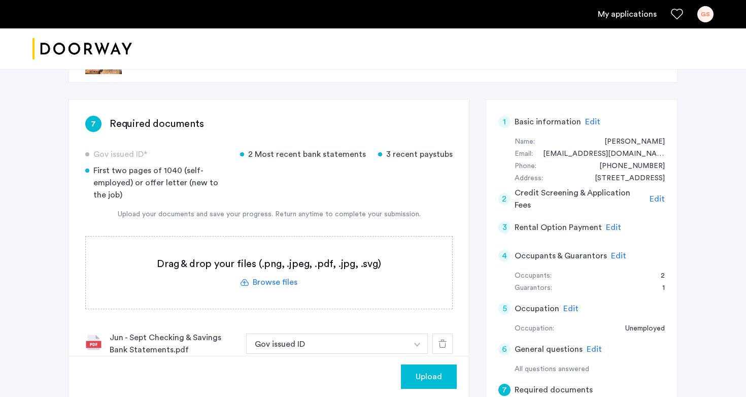
click at [274, 280] on label at bounding box center [269, 272] width 366 height 72
click at [0, 0] on input "file" at bounding box center [0, 0] width 0 height 0
click at [283, 283] on label at bounding box center [269, 272] width 366 height 72
click at [0, 0] on input "file" at bounding box center [0, 0] width 0 height 0
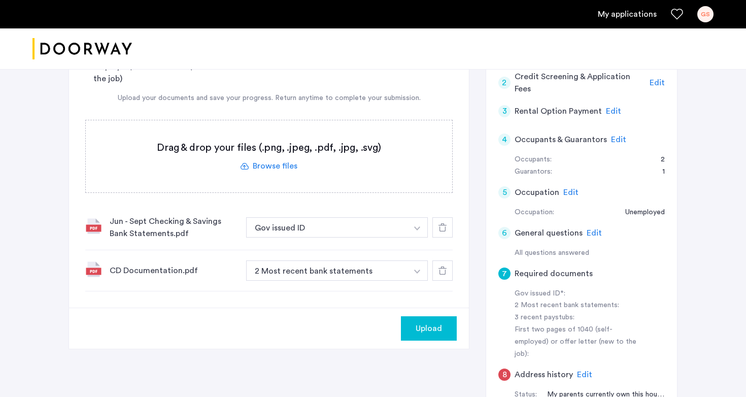
scroll to position [166, 0]
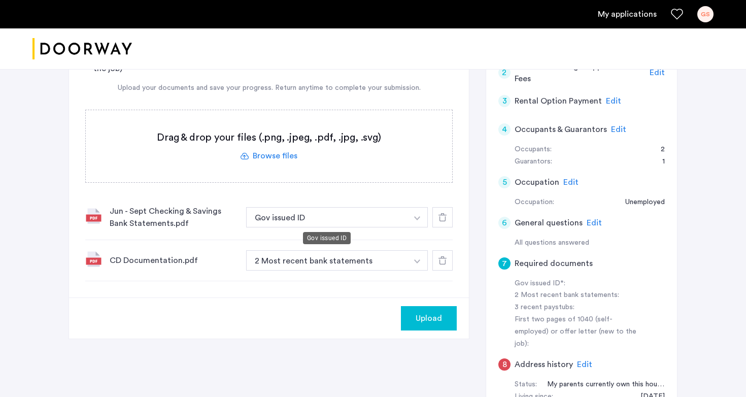
click at [401, 219] on button "Gov issued ID" at bounding box center [326, 217] width 161 height 20
click at [418, 218] on img "button" at bounding box center [417, 218] width 6 height 4
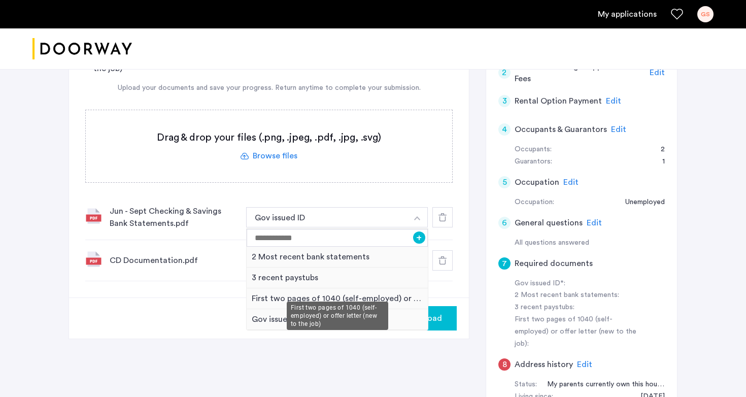
scroll to position [189, 0]
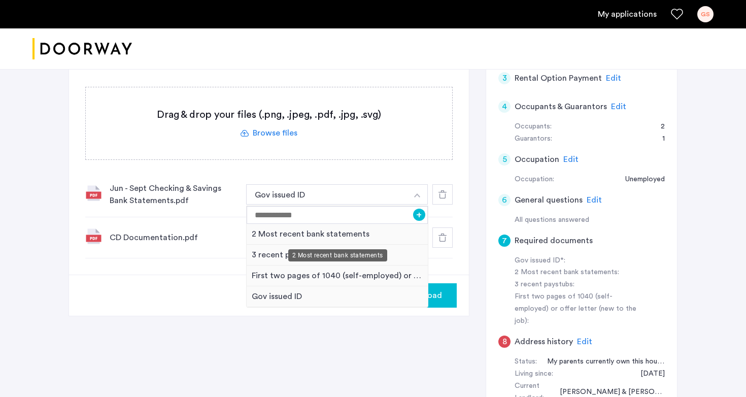
click at [393, 232] on div "2 Most recent bank statements" at bounding box center [337, 234] width 181 height 21
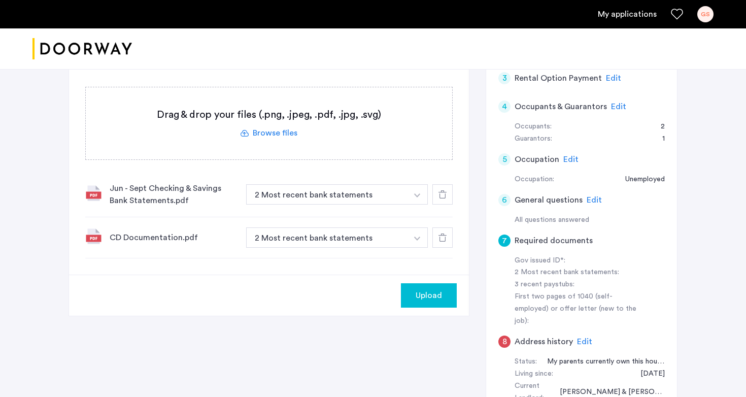
click at [410, 241] on button "button" at bounding box center [417, 237] width 21 height 20
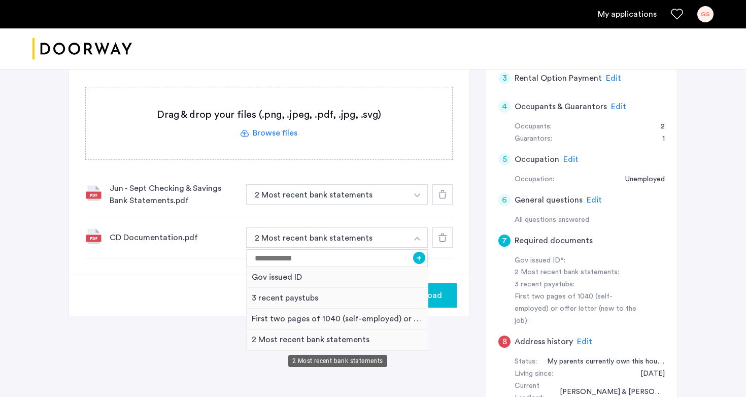
click at [256, 341] on div "2 Most recent bank statements" at bounding box center [337, 339] width 181 height 21
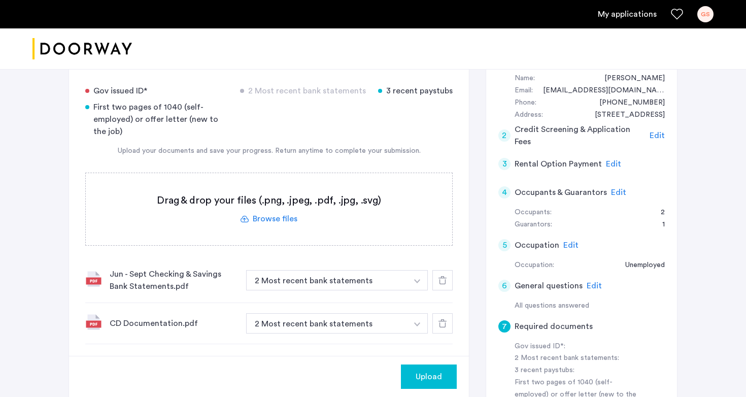
scroll to position [36, 0]
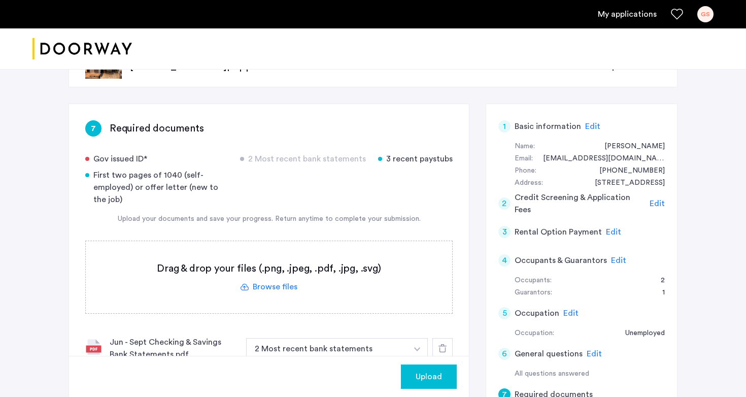
click at [253, 278] on label at bounding box center [269, 277] width 366 height 72
click at [0, 0] on input "file" at bounding box center [0, 0] width 0 height 0
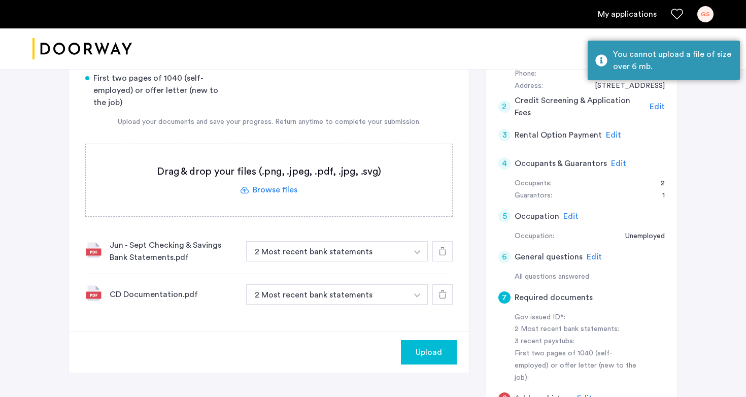
scroll to position [120, 0]
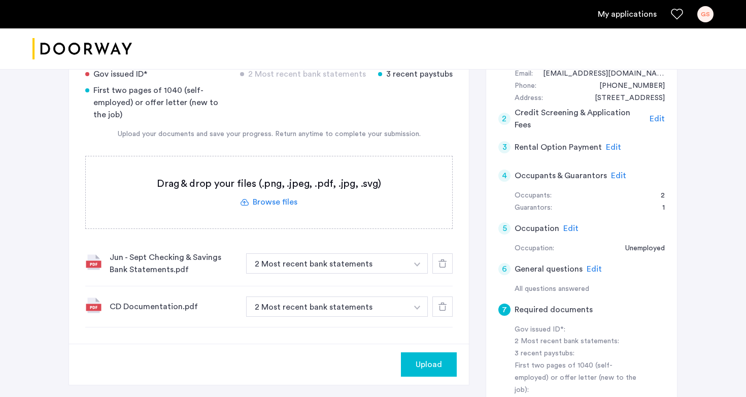
click at [290, 197] on label at bounding box center [269, 192] width 366 height 72
click at [0, 0] on input "file" at bounding box center [0, 0] width 0 height 0
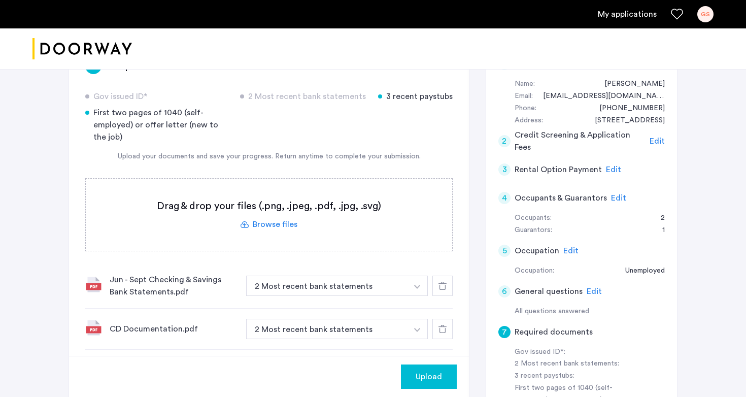
scroll to position [90, 0]
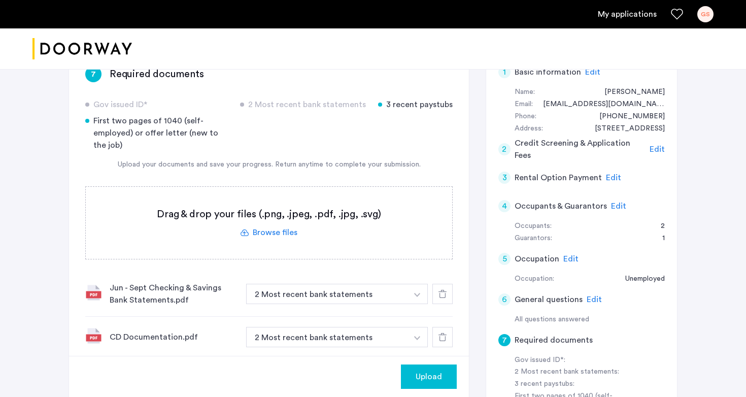
click at [285, 236] on label at bounding box center [269, 223] width 366 height 72
click at [0, 0] on input "file" at bounding box center [0, 0] width 0 height 0
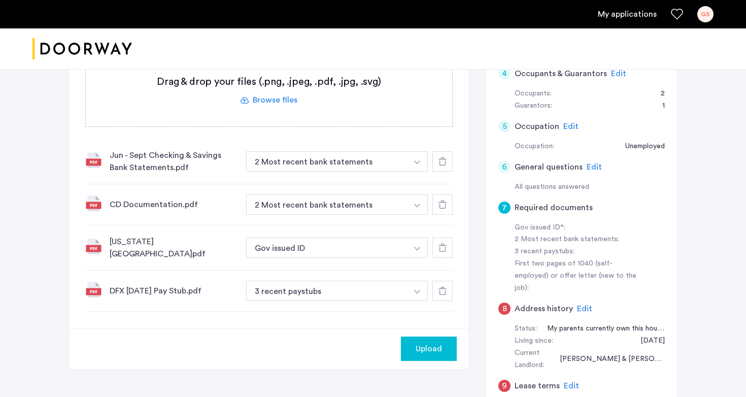
scroll to position [233, 0]
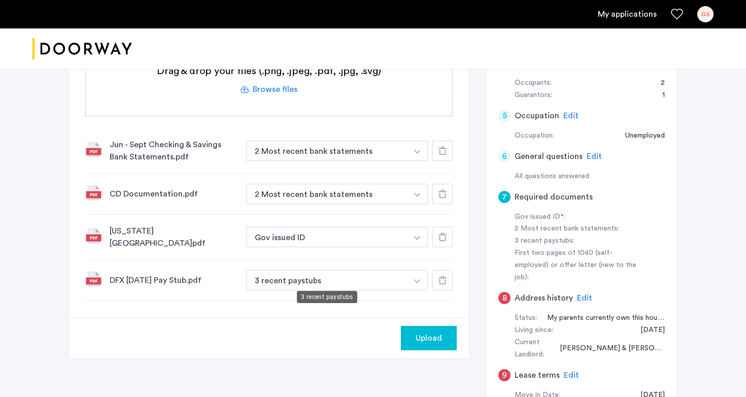
click at [401, 277] on button "3 recent paystubs" at bounding box center [326, 280] width 161 height 20
click at [417, 279] on img "button" at bounding box center [417, 281] width 6 height 4
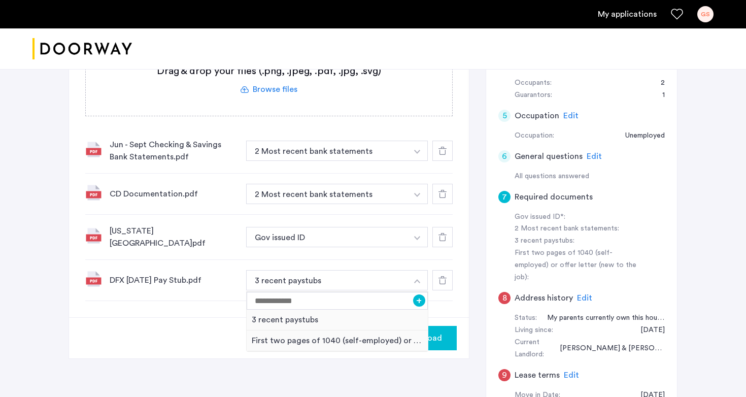
click at [158, 238] on div "[US_STATE][GEOGRAPHIC_DATA]pdf" at bounding box center [174, 237] width 128 height 24
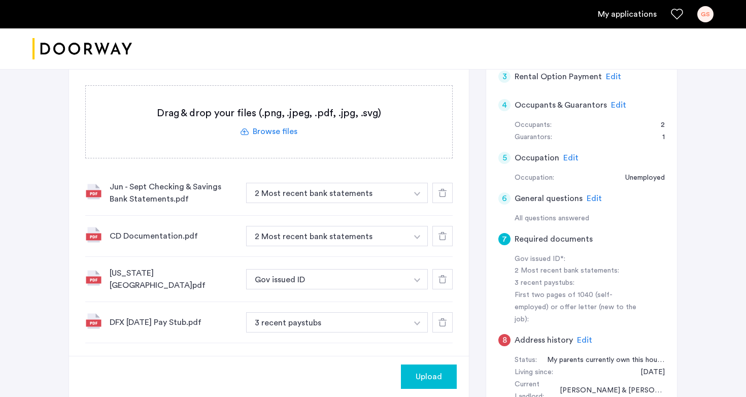
scroll to position [129, 0]
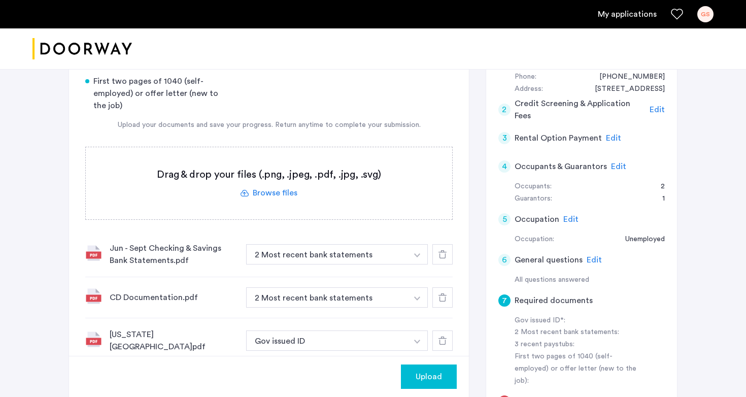
click at [266, 197] on label at bounding box center [269, 183] width 366 height 72
click at [0, 0] on input "file" at bounding box center [0, 0] width 0 height 0
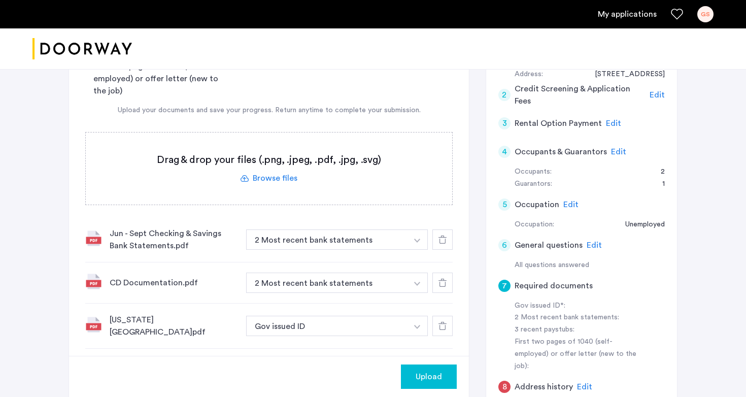
click at [288, 177] on label at bounding box center [269, 168] width 366 height 72
click at [0, 0] on input "file" at bounding box center [0, 0] width 0 height 0
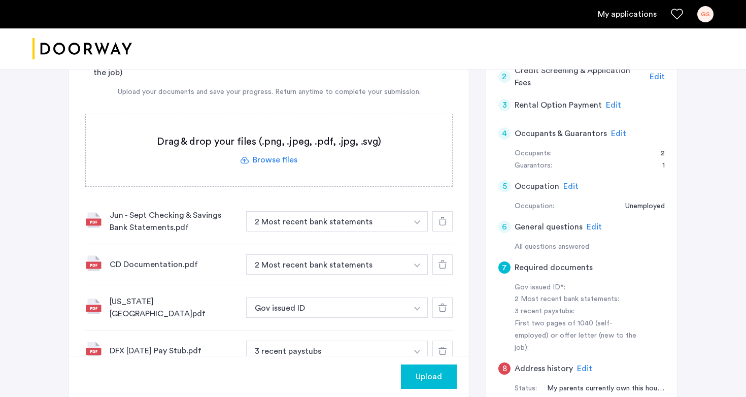
scroll to position [368, 0]
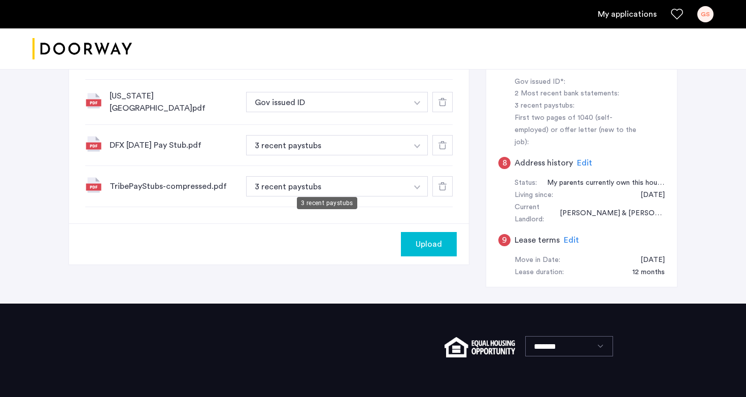
click at [399, 183] on button "3 recent paystubs" at bounding box center [326, 186] width 161 height 20
click at [414, 185] on img "button" at bounding box center [417, 187] width 6 height 4
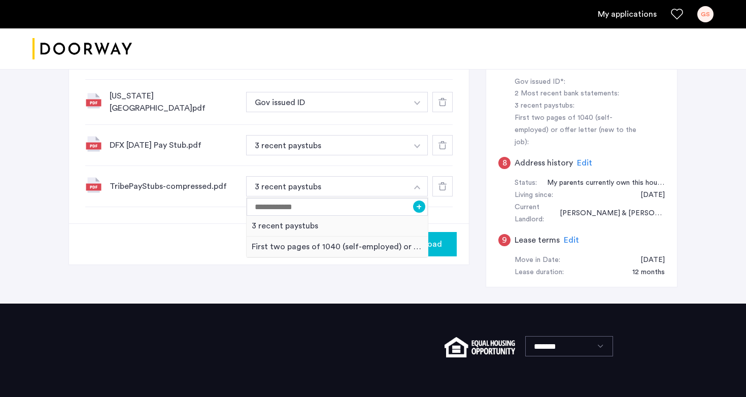
click at [418, 181] on button "button" at bounding box center [417, 186] width 21 height 20
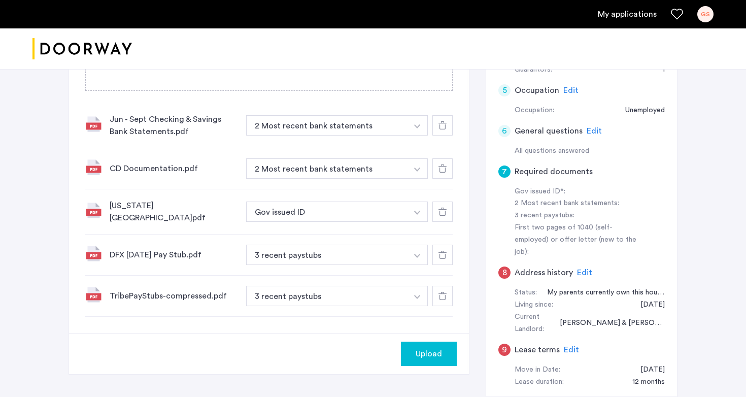
scroll to position [363, 0]
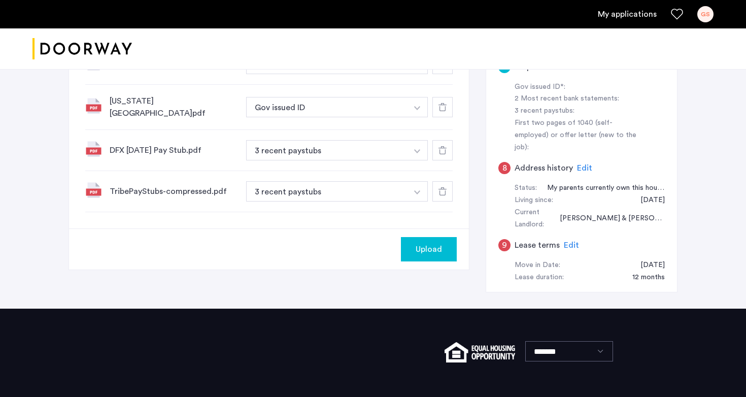
click at [431, 251] on button "Upload" at bounding box center [429, 249] width 56 height 24
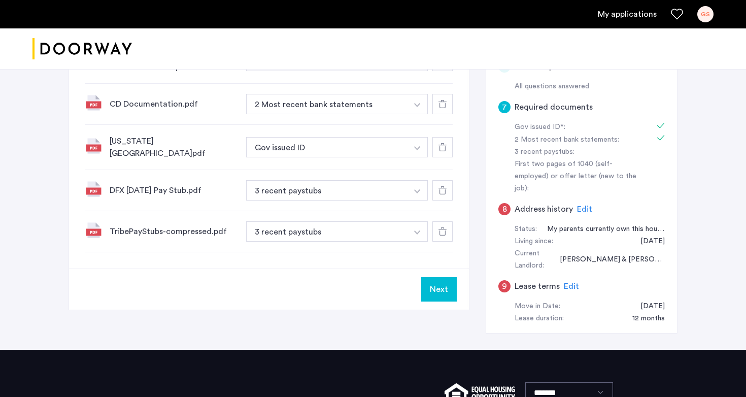
scroll to position [322, 0]
click at [448, 289] on button "Next" at bounding box center [439, 290] width 36 height 24
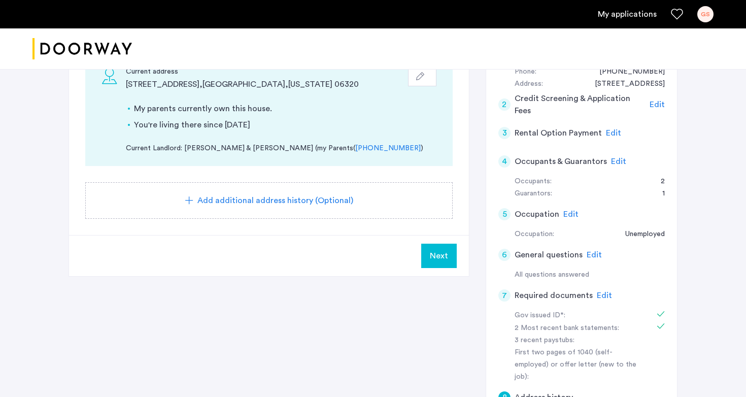
scroll to position [137, 0]
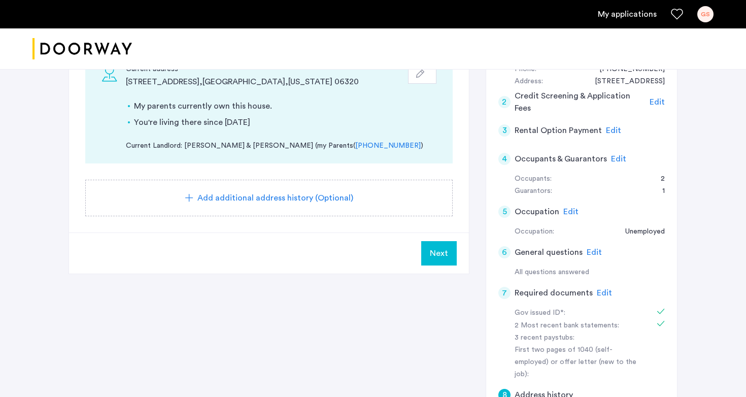
click at [430, 253] on button "Next" at bounding box center [439, 253] width 36 height 24
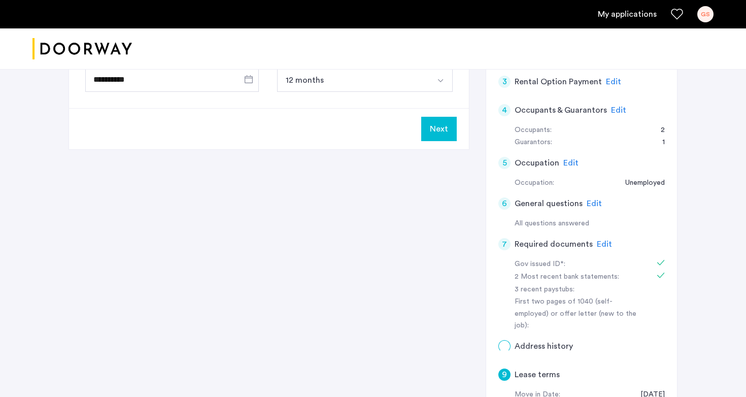
scroll to position [0, 0]
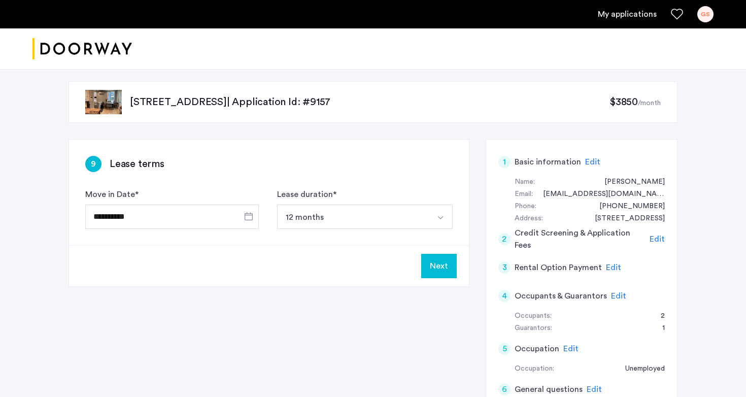
click at [438, 266] on button "Next" at bounding box center [439, 266] width 36 height 24
